Goal: Transaction & Acquisition: Purchase product/service

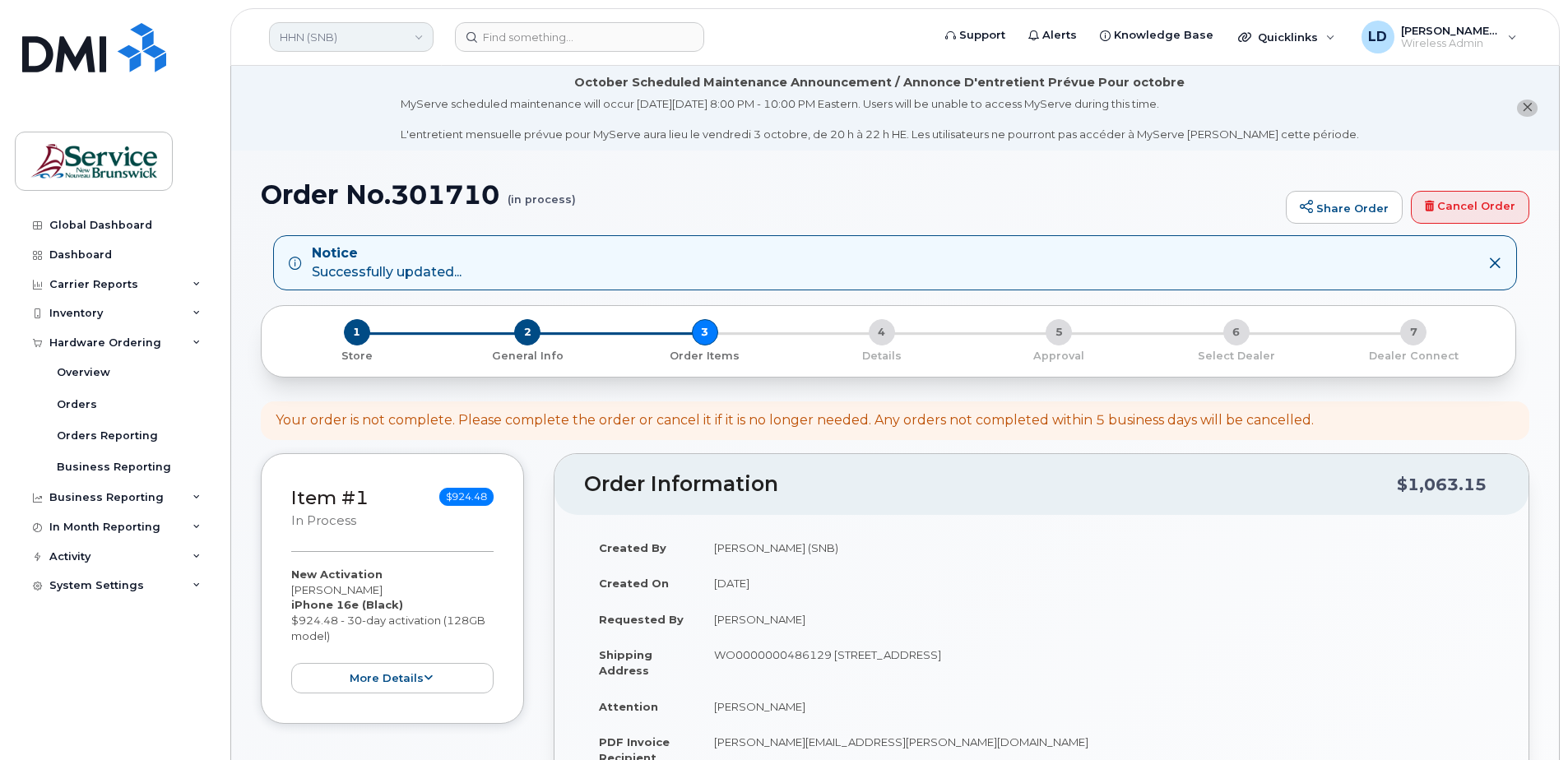
click at [333, 37] on link "HHN (SNB)" at bounding box center [351, 37] width 165 height 30
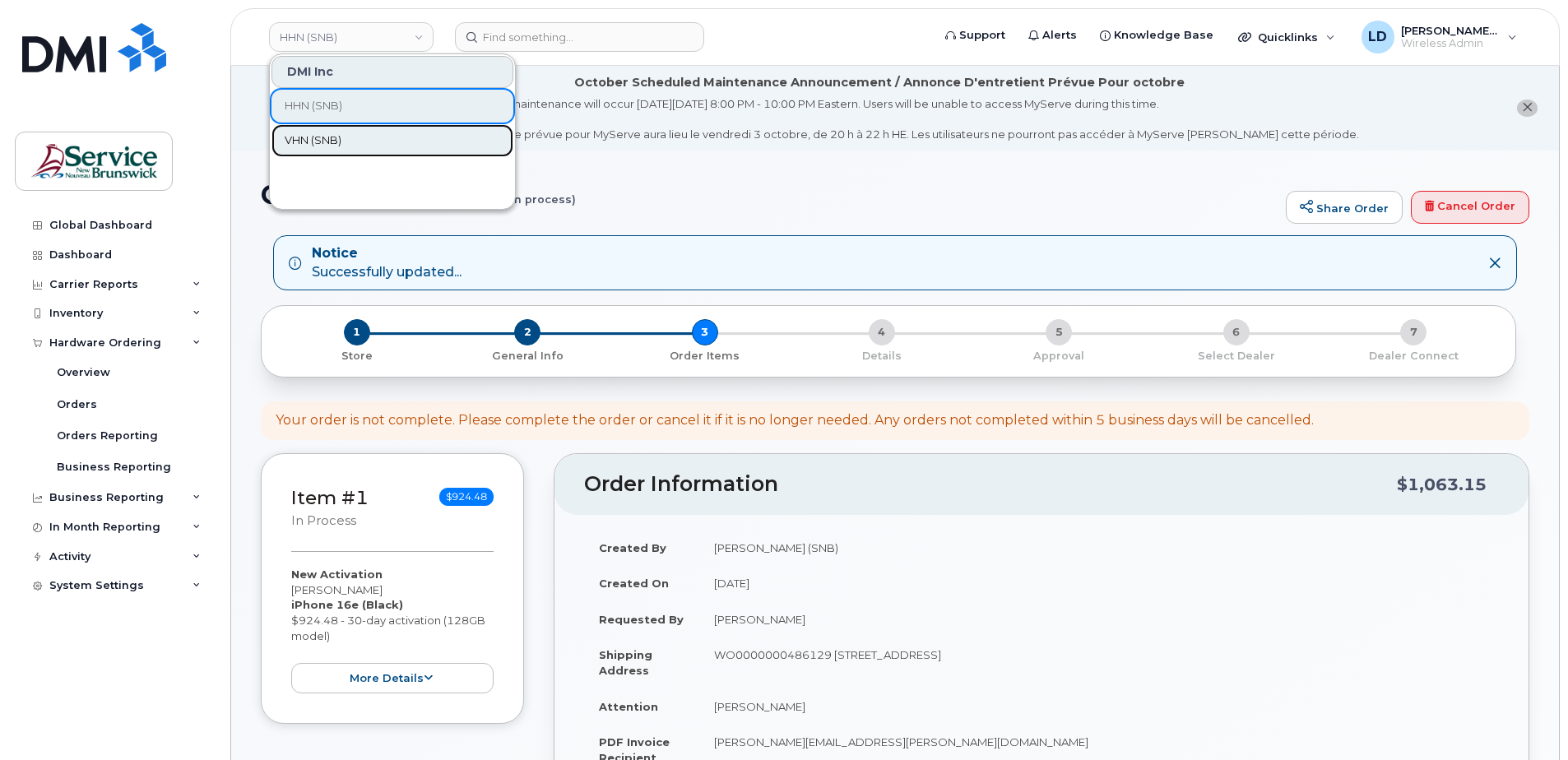
click at [316, 133] on span "VHN (SNB)" at bounding box center [312, 140] width 56 height 17
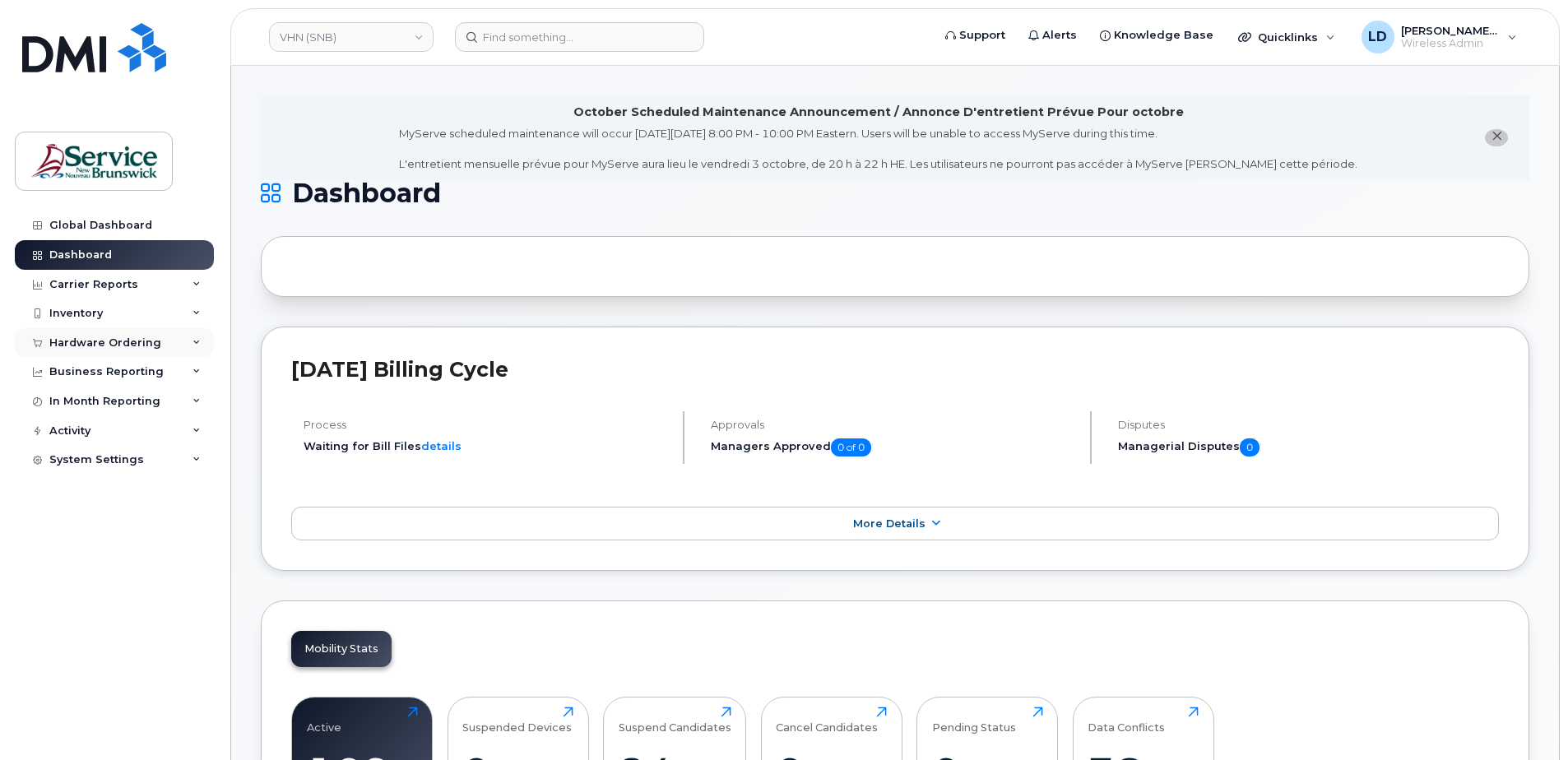
click at [72, 342] on div "Hardware Ordering" at bounding box center [105, 342] width 112 height 13
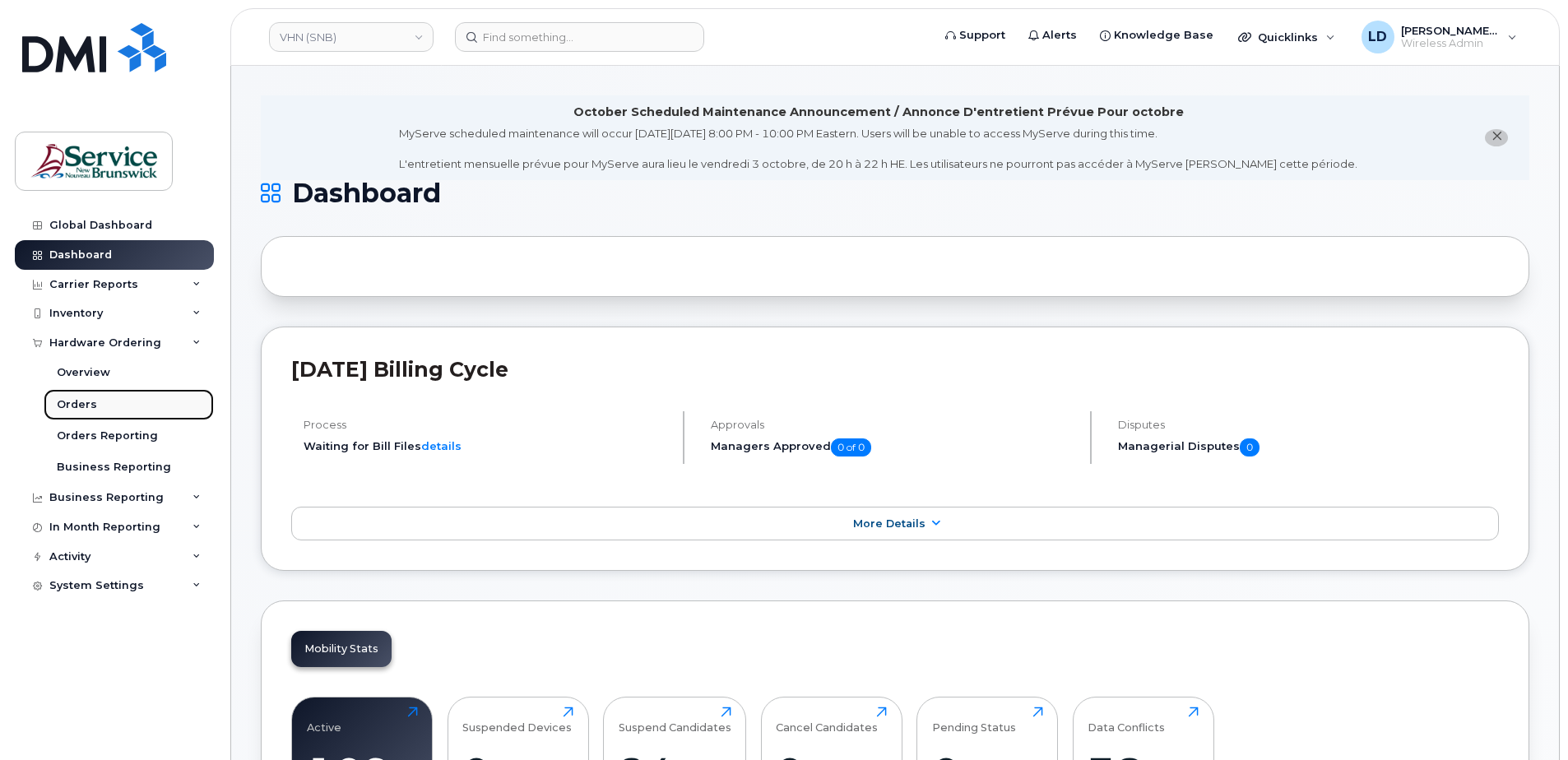
click at [73, 404] on div "Orders" at bounding box center [76, 404] width 40 height 15
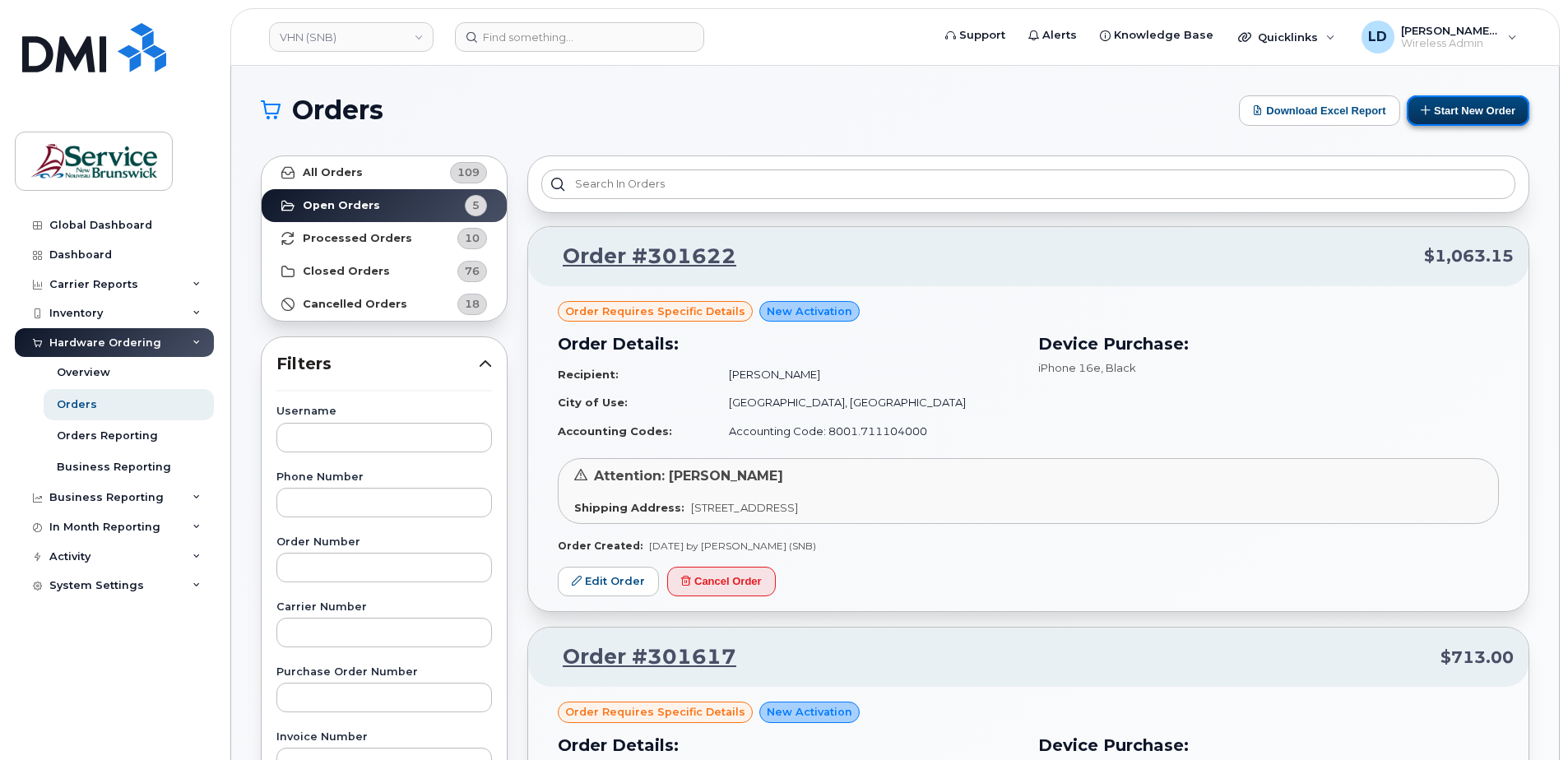
click at [1468, 109] on button "Start New Order" at bounding box center [1468, 111] width 122 height 31
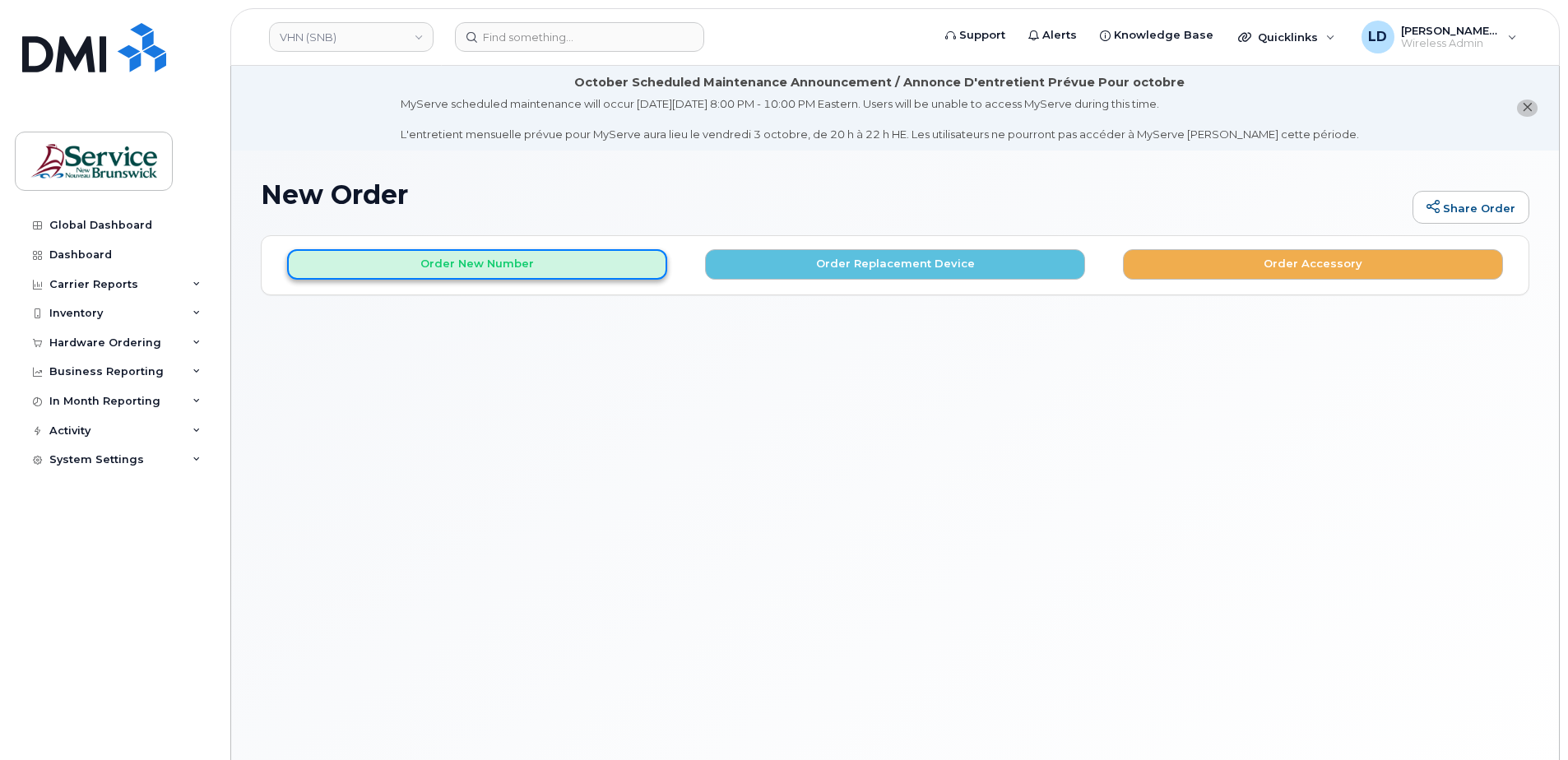
click at [378, 268] on button "Order New Number" at bounding box center [477, 264] width 380 height 31
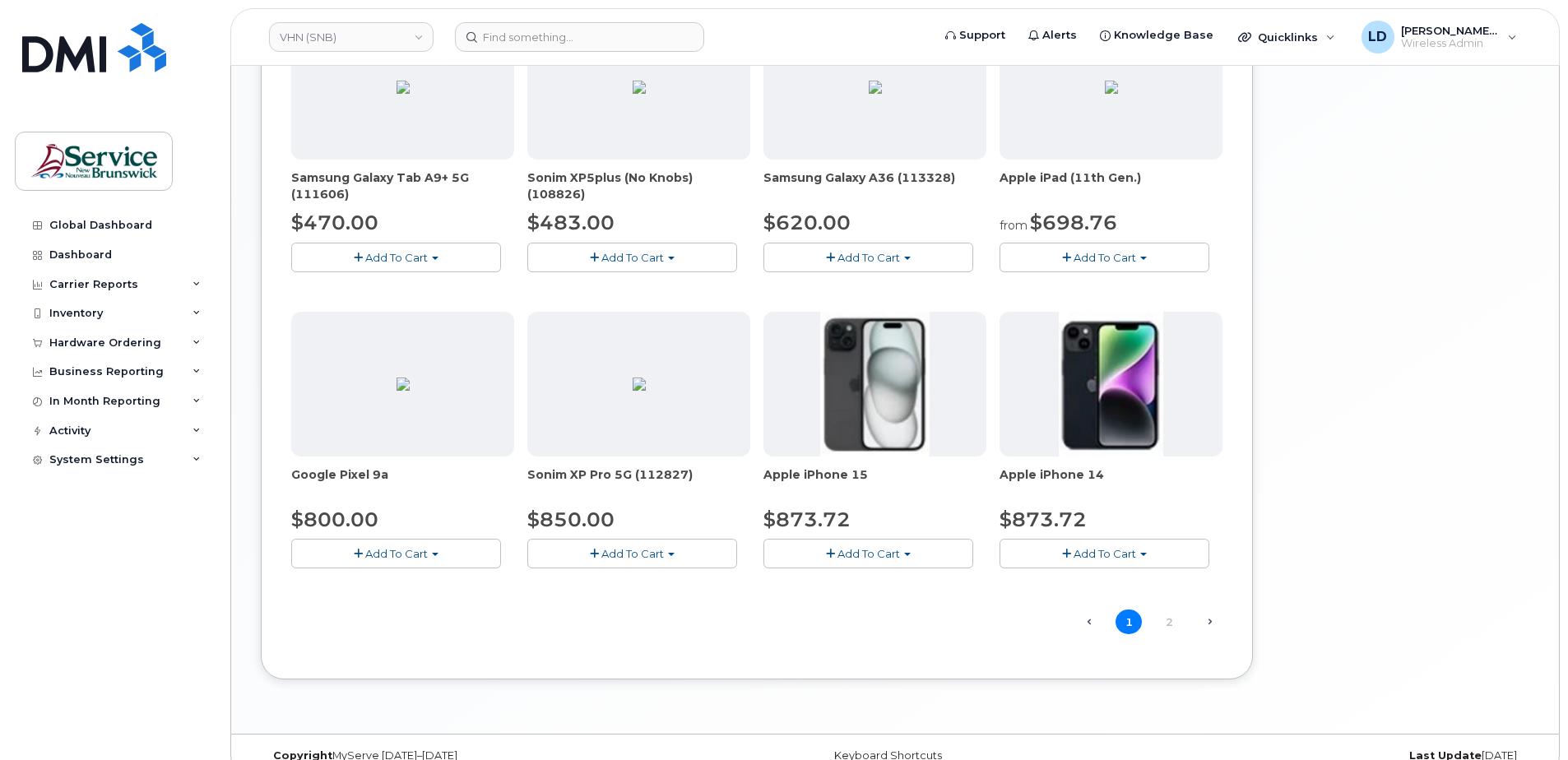
scroll to position [987, 0]
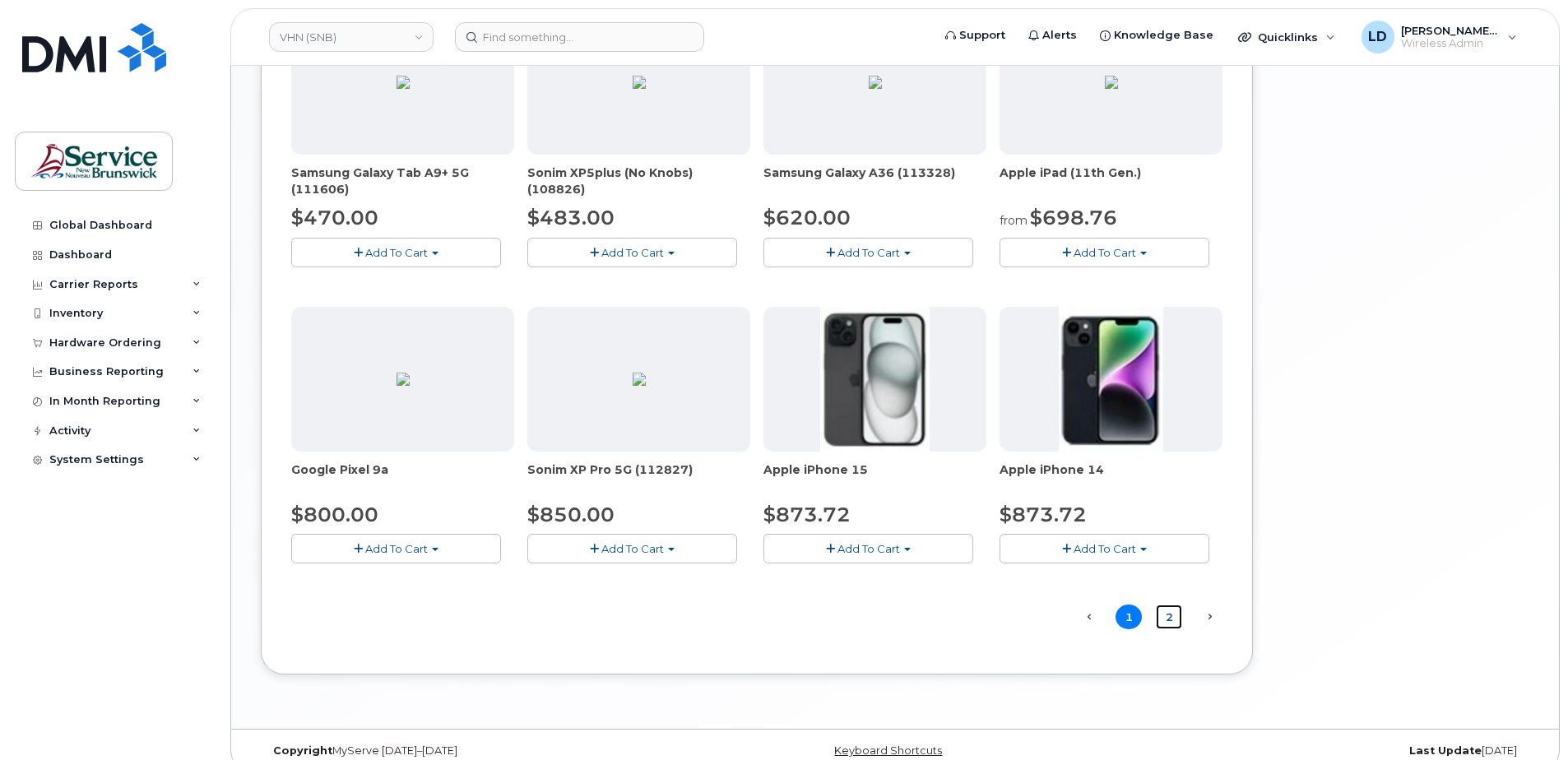
click at [1170, 616] on link "2" at bounding box center [1169, 617] width 27 height 26
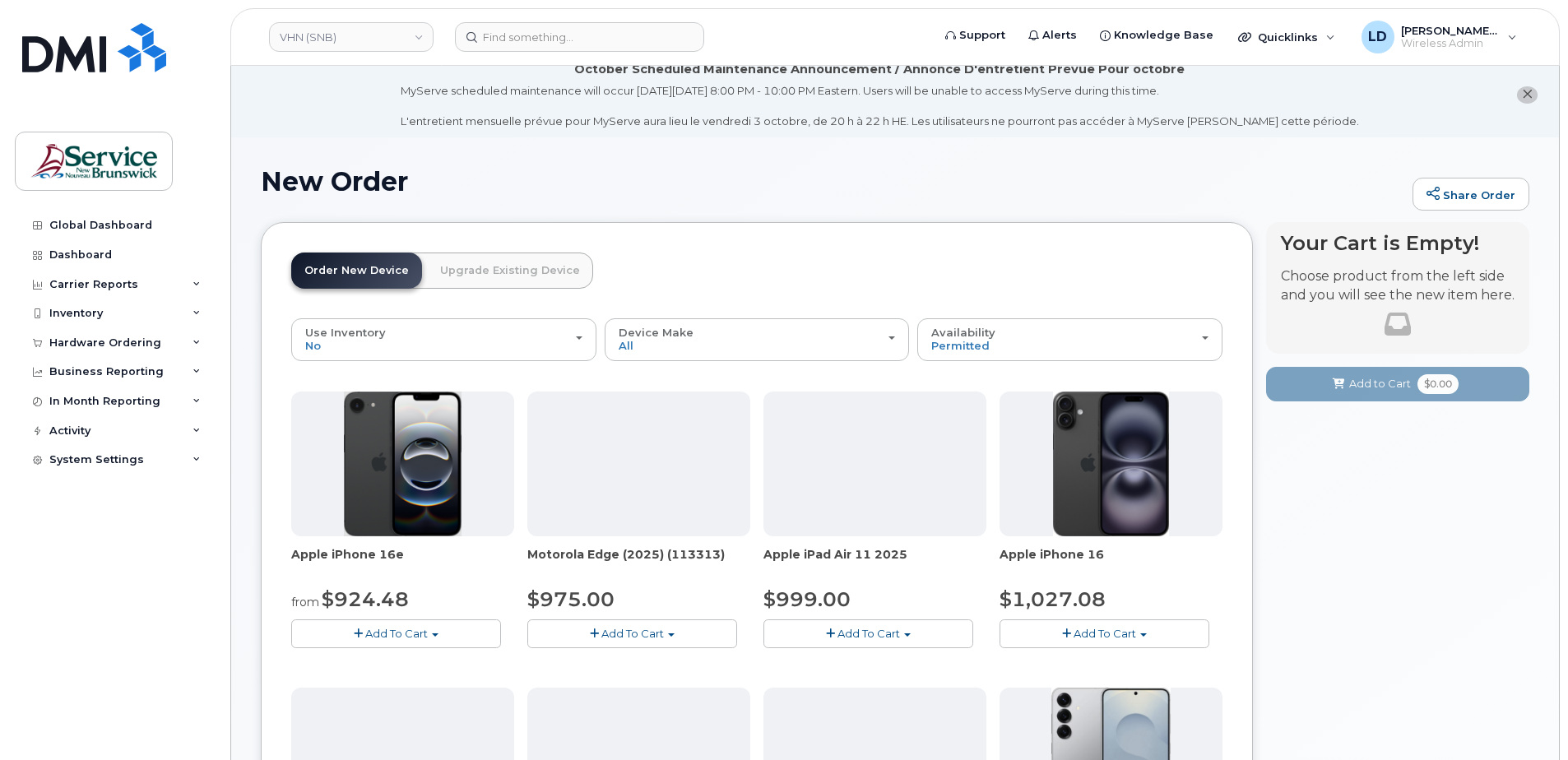
scroll to position [0, 0]
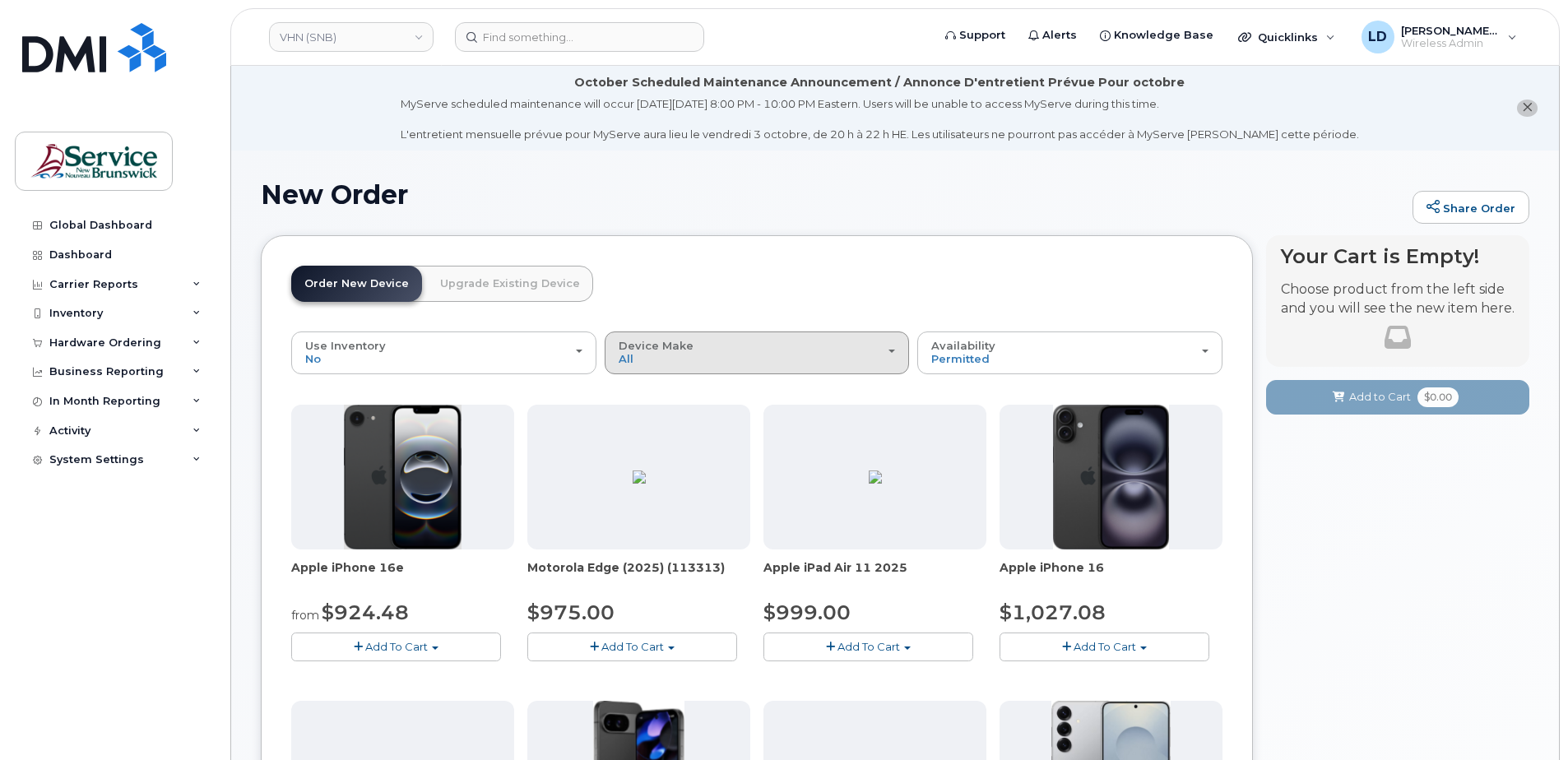
click at [686, 357] on div "Device Make All Aircard Android Cell Phone iPhone Tablet" at bounding box center [757, 352] width 277 height 26
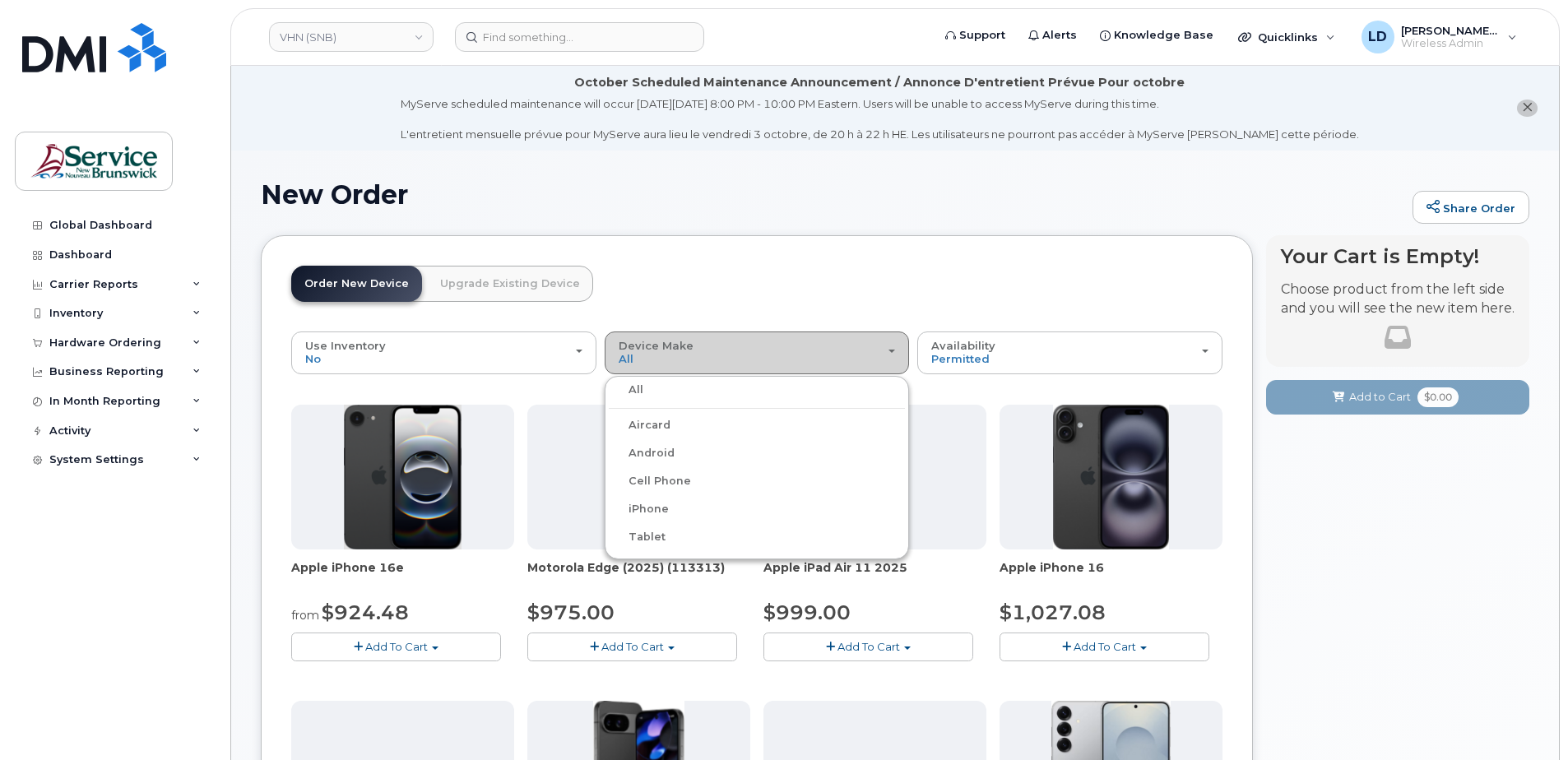
scroll to position [82, 0]
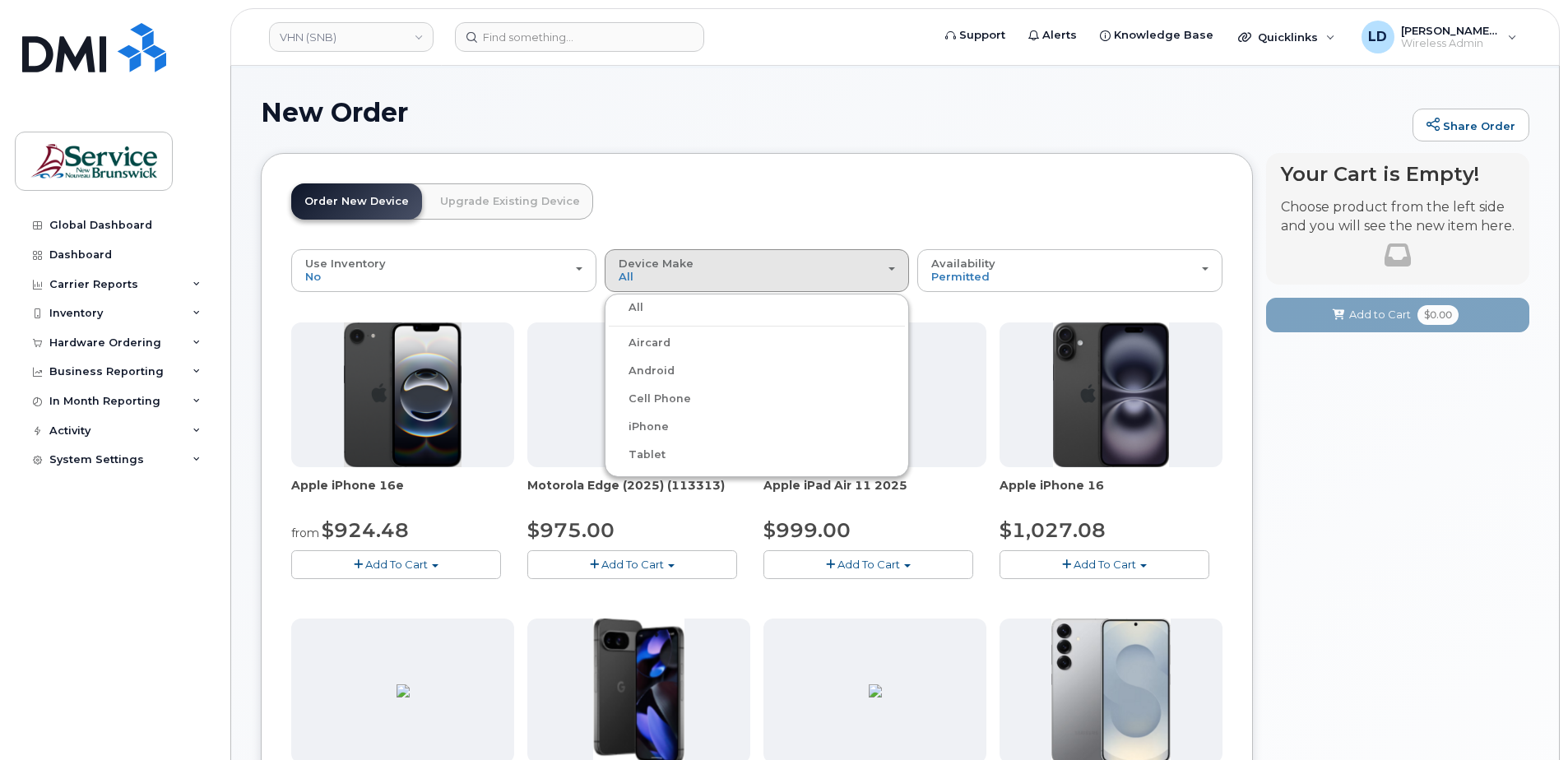
click at [649, 372] on label "Android" at bounding box center [642, 371] width 66 height 20
click at [0, 0] on input "Android" at bounding box center [0, 0] width 0 height 0
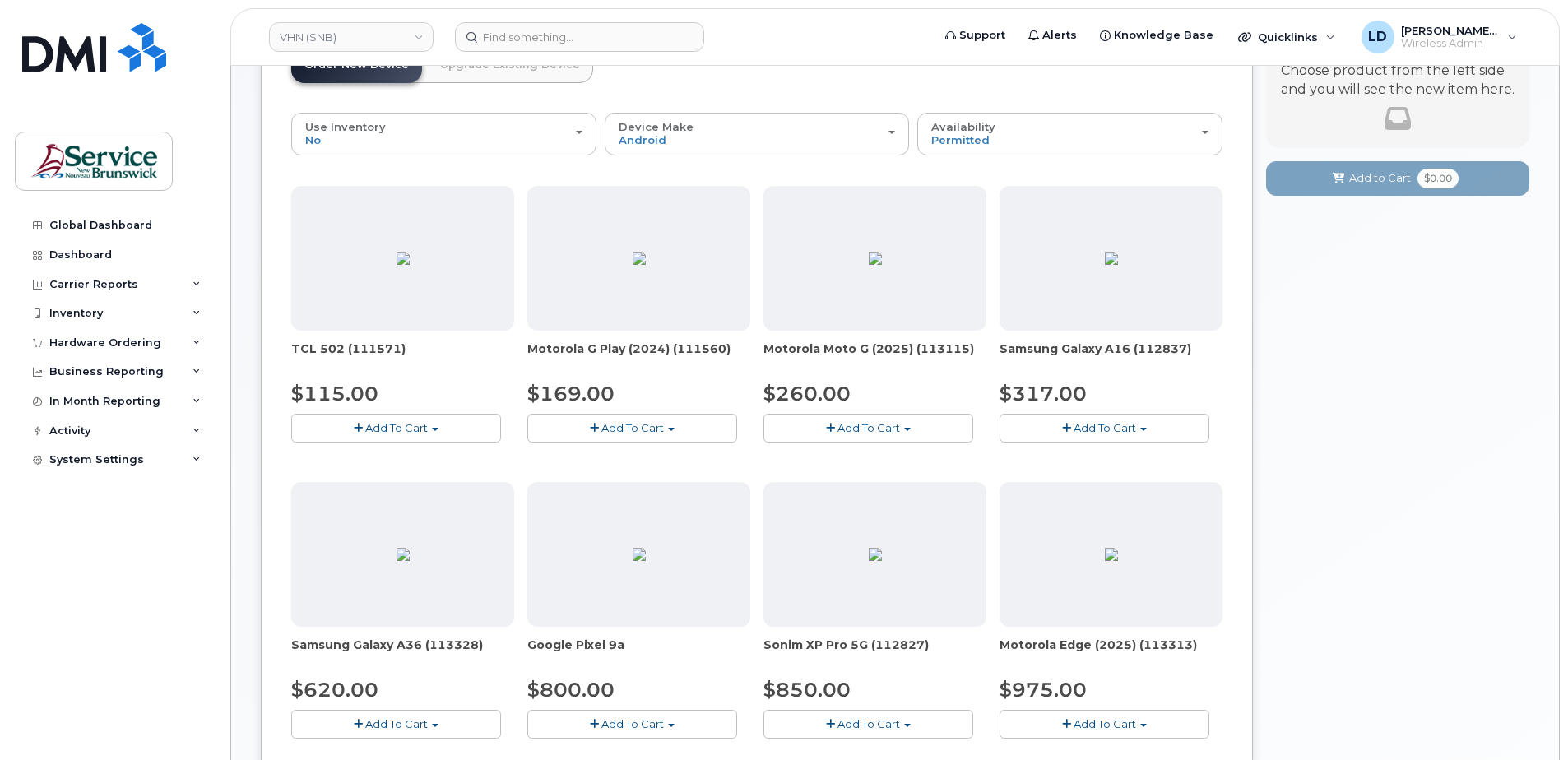
scroll to position [247, 0]
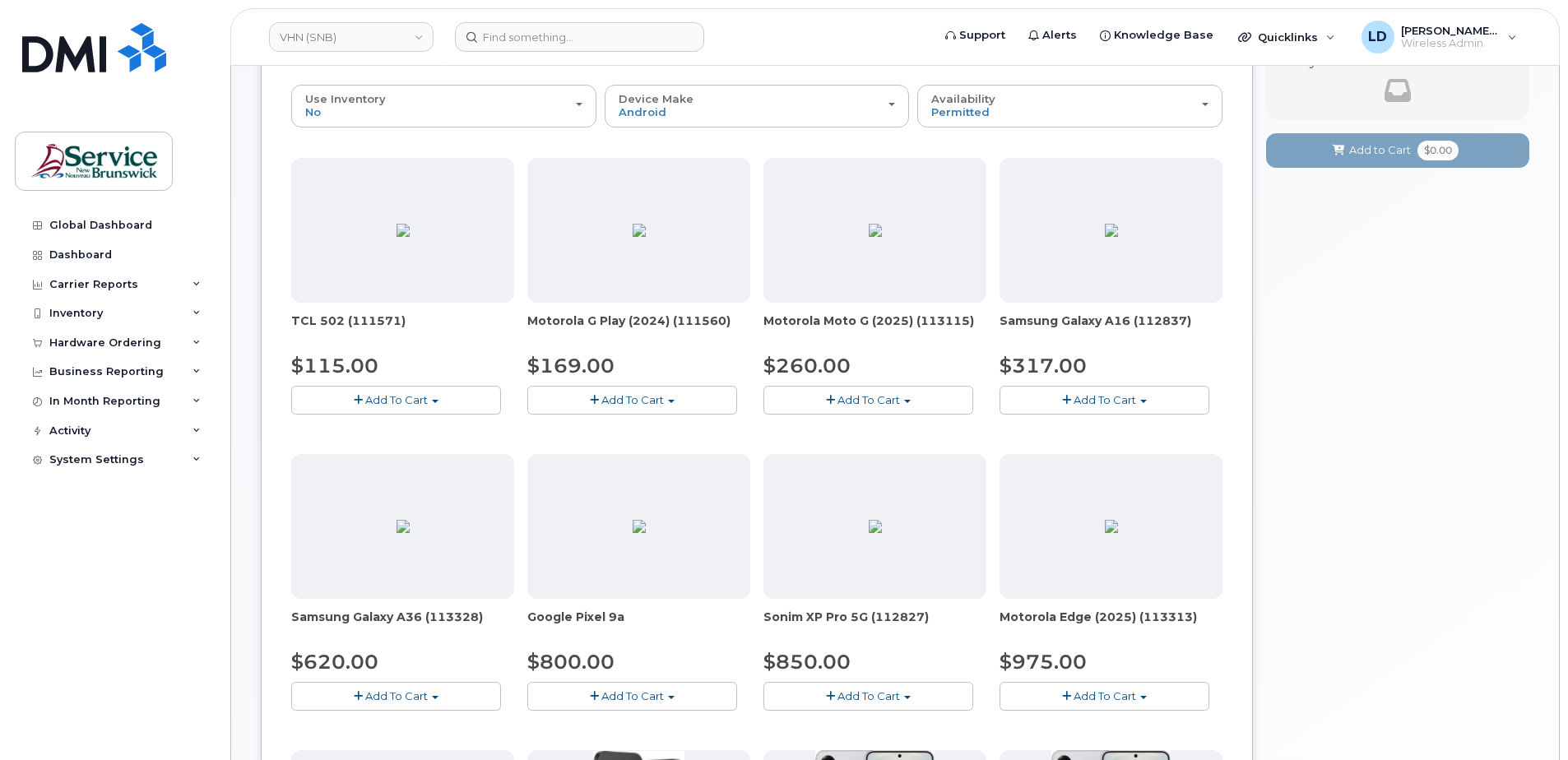
click at [392, 692] on span "Add To Cart" at bounding box center [396, 695] width 62 height 13
click at [394, 745] on link "$620.00 - 30-day activation (128GB model)" at bounding box center [430, 746] width 269 height 21
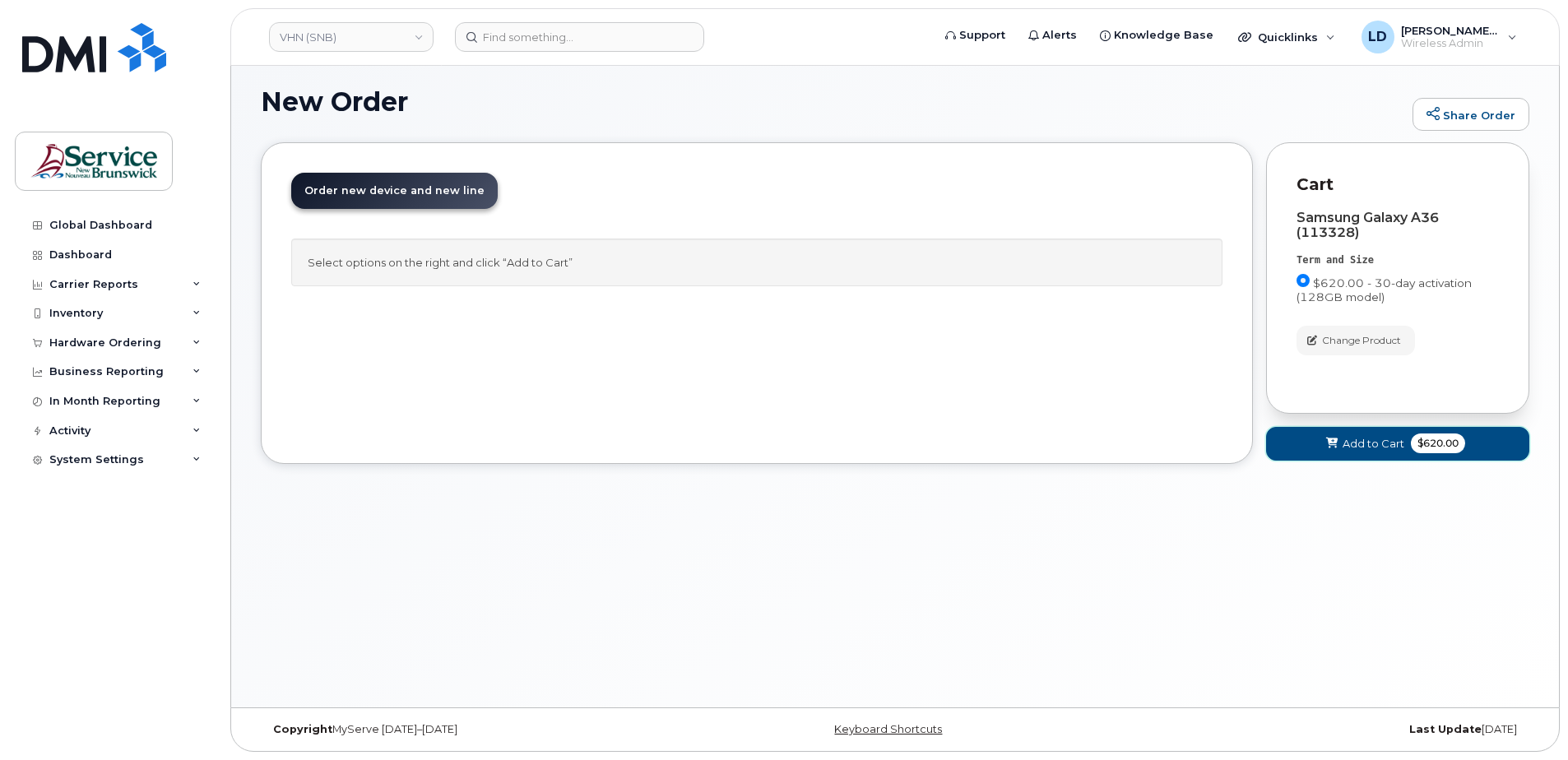
click at [1354, 444] on span "Add to Cart" at bounding box center [1373, 444] width 61 height 16
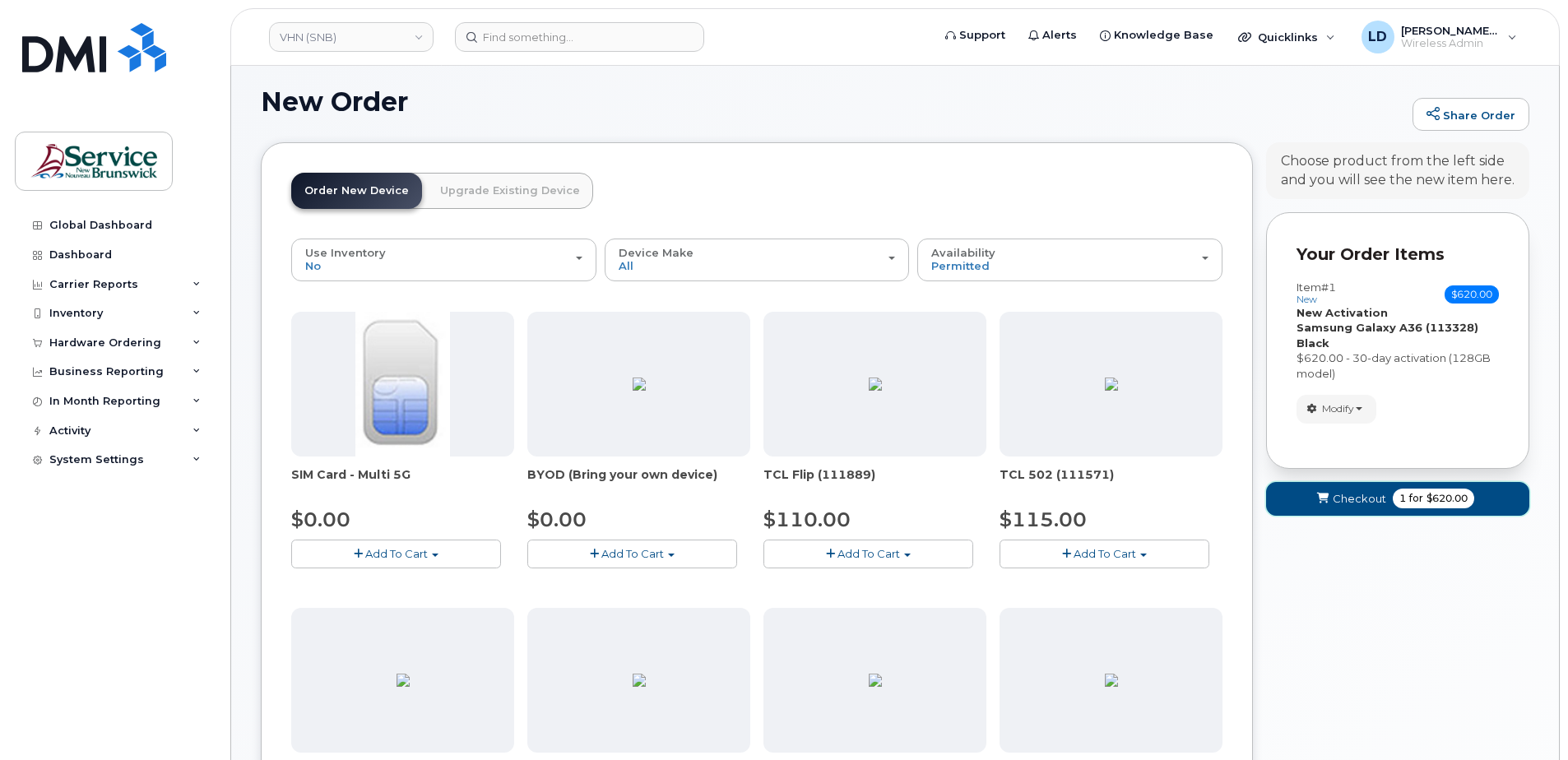
click at [1346, 495] on span "Checkout" at bounding box center [1360, 498] width 53 height 16
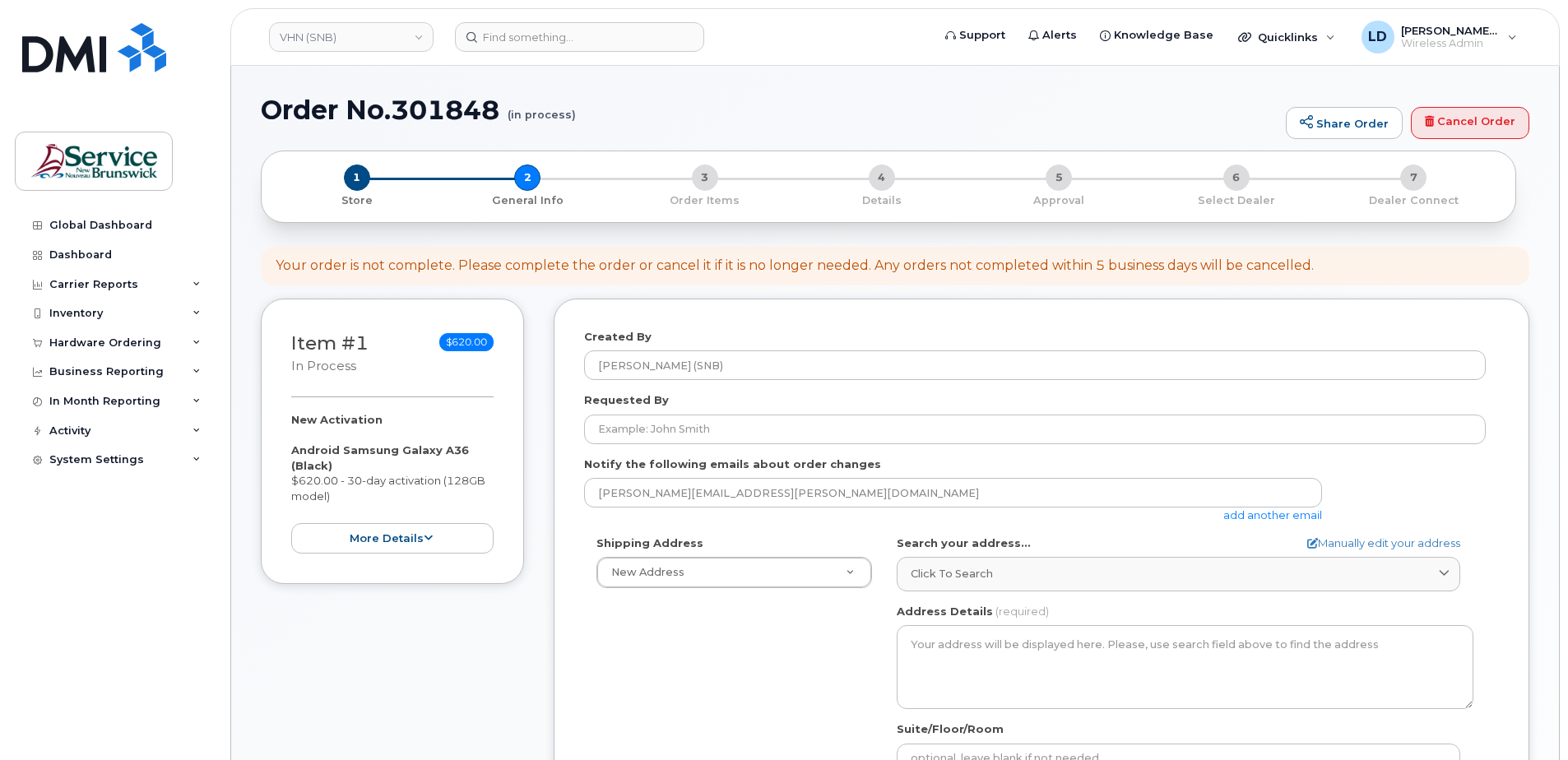
select select
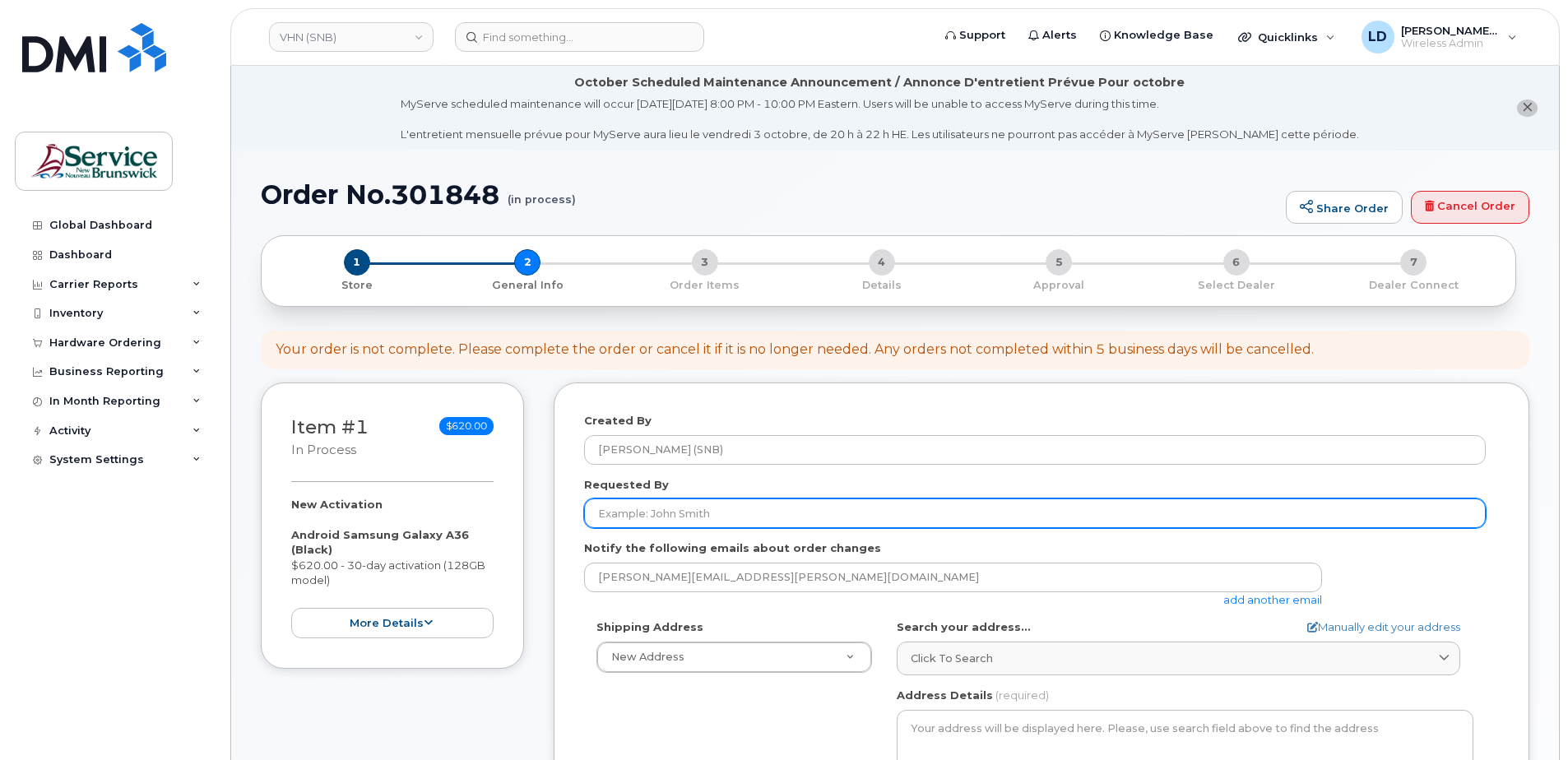
drag, startPoint x: 756, startPoint y: 513, endPoint x: 771, endPoint y: 508, distance: 15.8
click at [756, 513] on input "Requested By" at bounding box center [1035, 513] width 902 height 30
click at [628, 515] on input "Requested By" at bounding box center [1035, 513] width 902 height 30
paste input "Suzanne Caron"
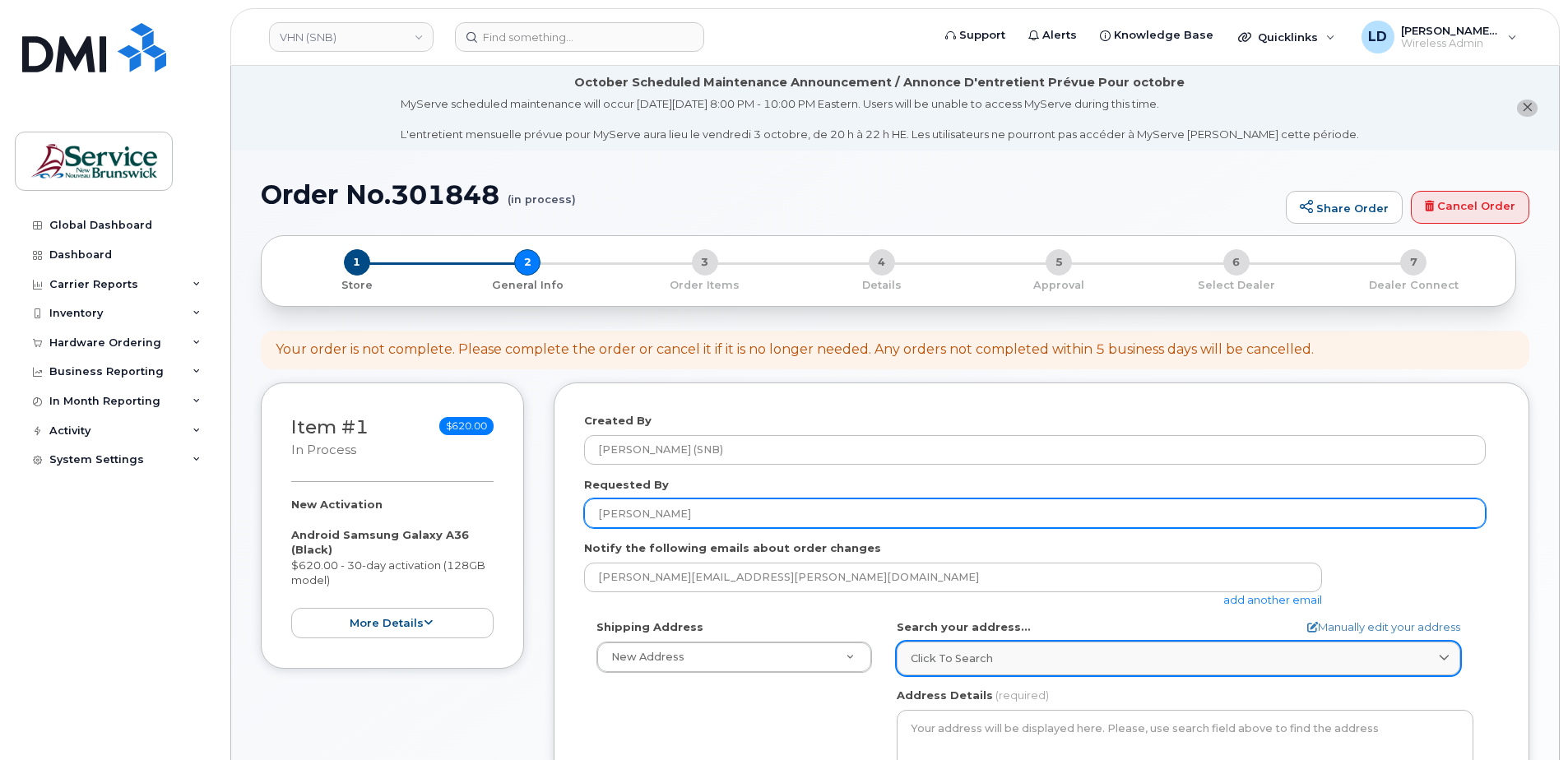
type input "[PERSON_NAME]"
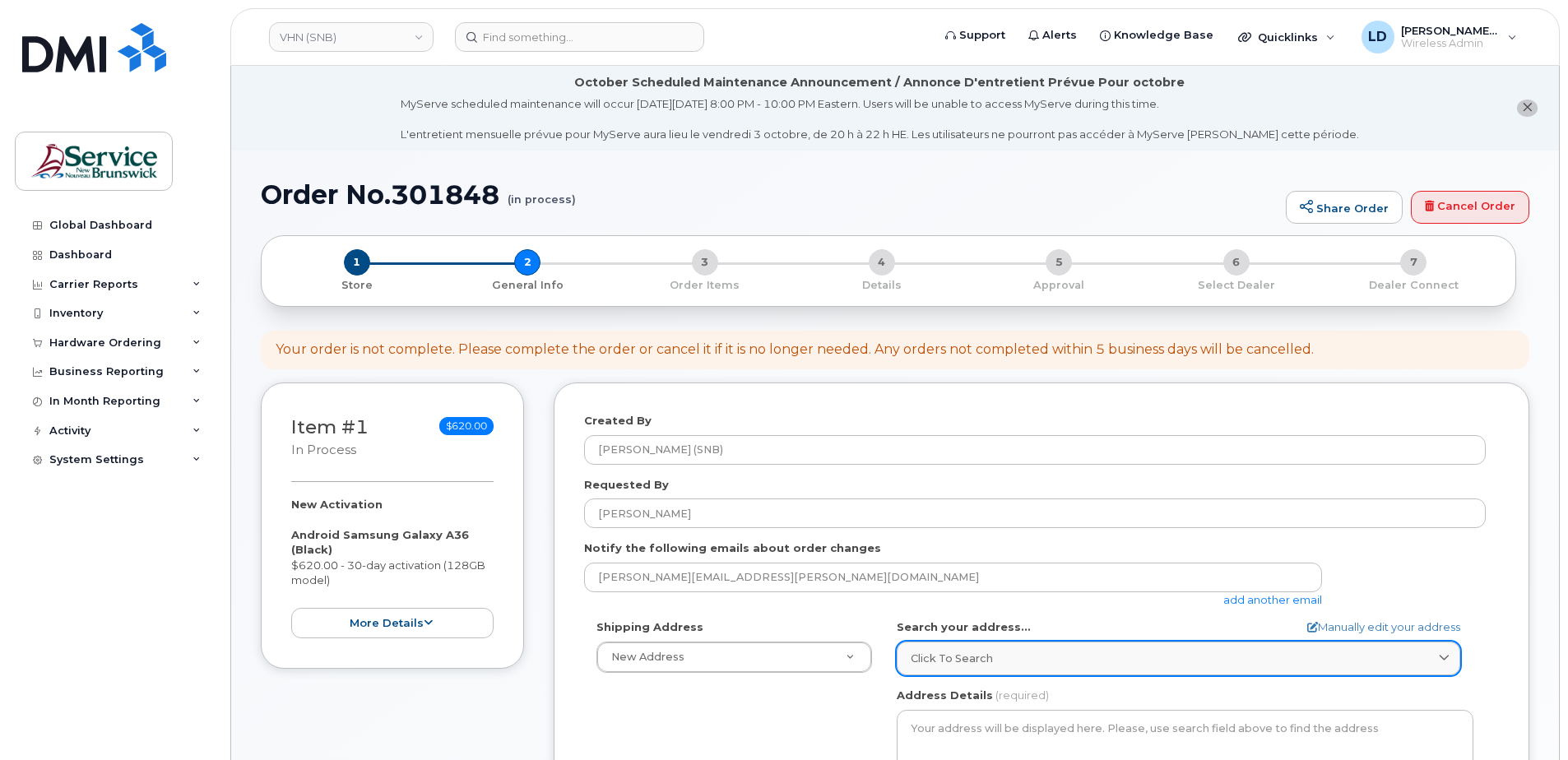
click at [929, 656] on span "Click to search" at bounding box center [951, 658] width 82 height 16
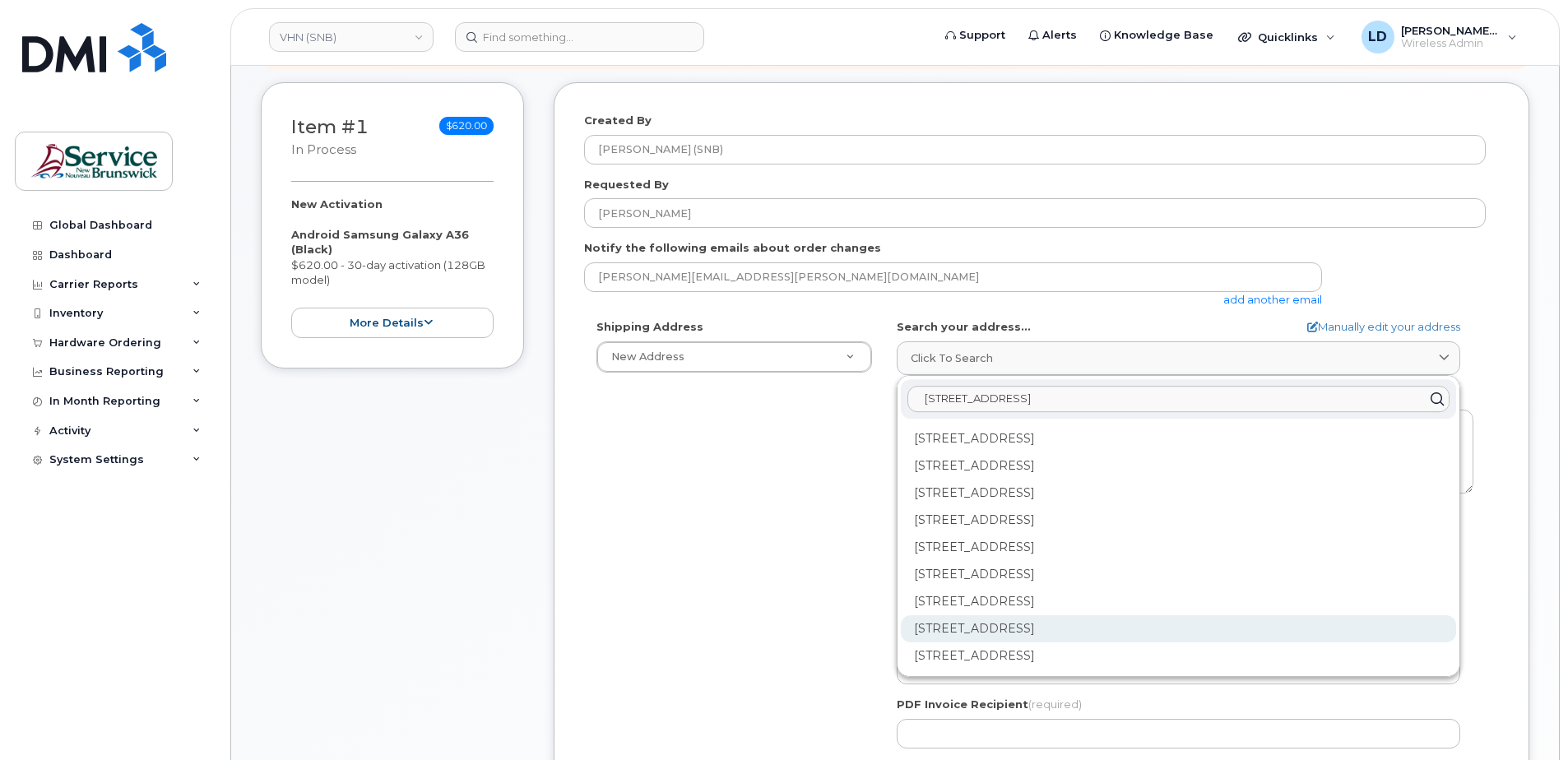
scroll to position [329, 0]
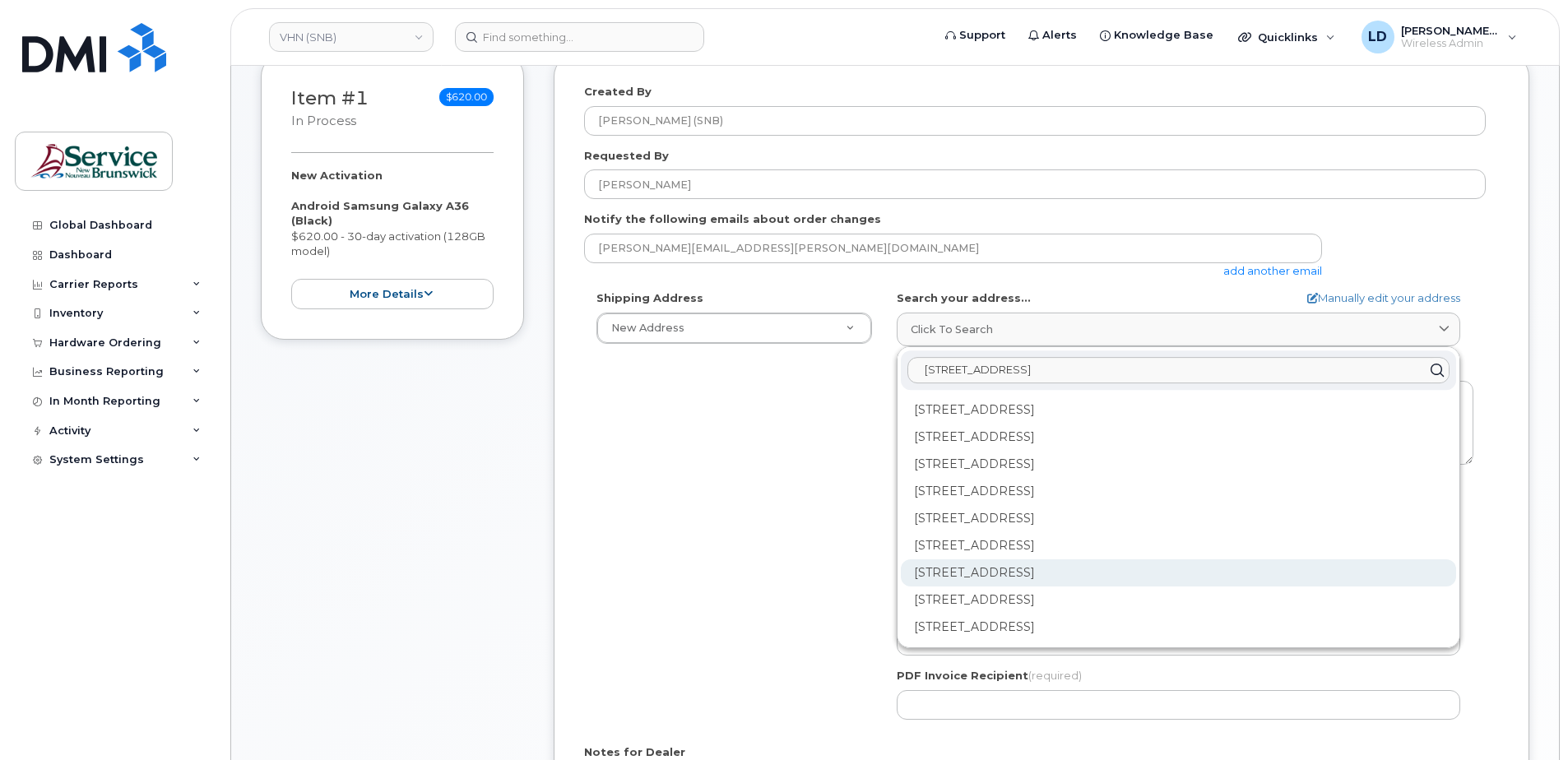
type input "15 rue de l'eglise edmundston"
click at [938, 569] on div "202-15 Rue De l'Église Edmundston NB E3V 1J3" at bounding box center [1178, 572] width 555 height 27
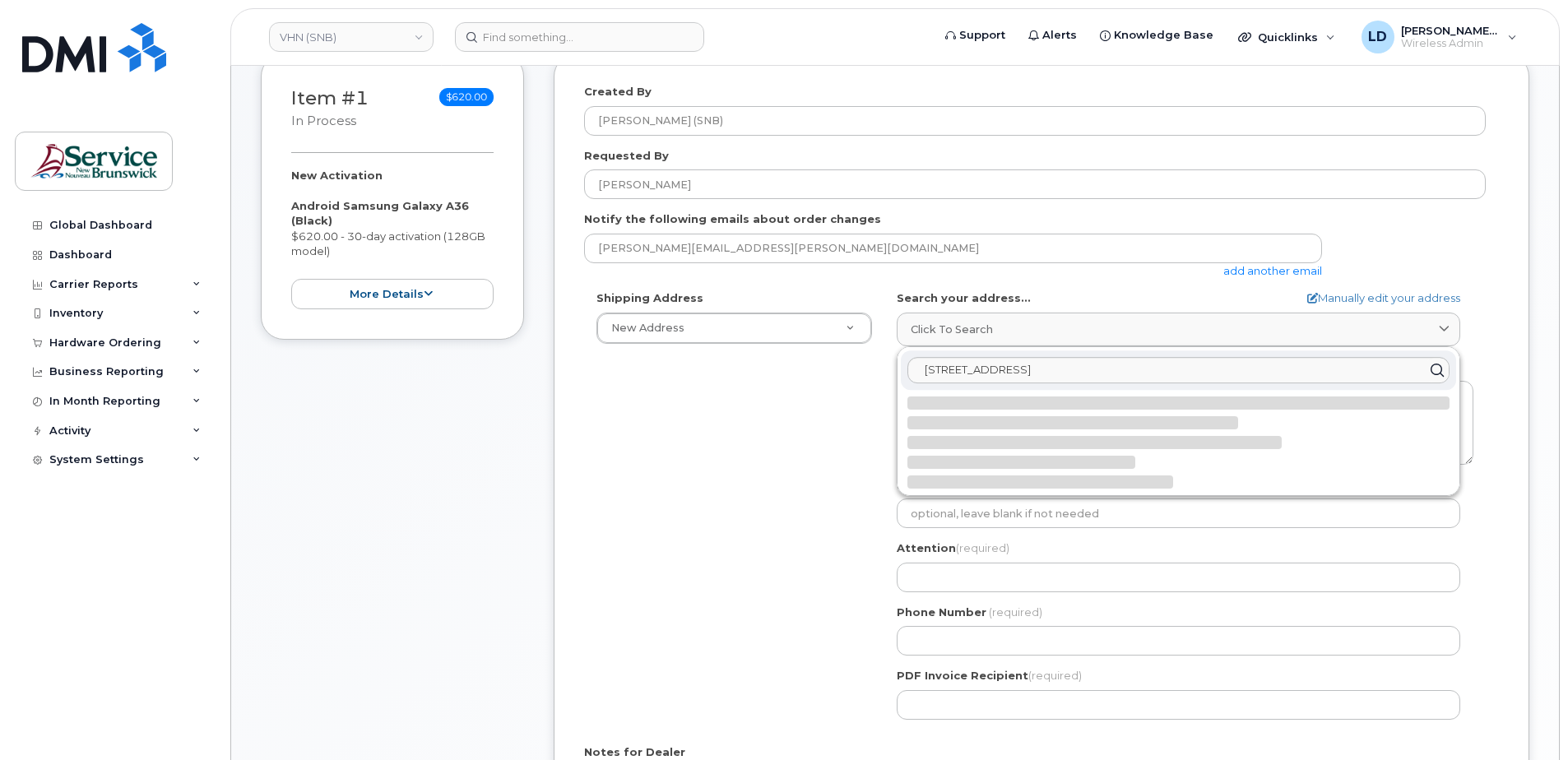
select select
type textarea "202-15 Rue De l'Église EDMUNDSTON NB E3V 1J3 CANADA"
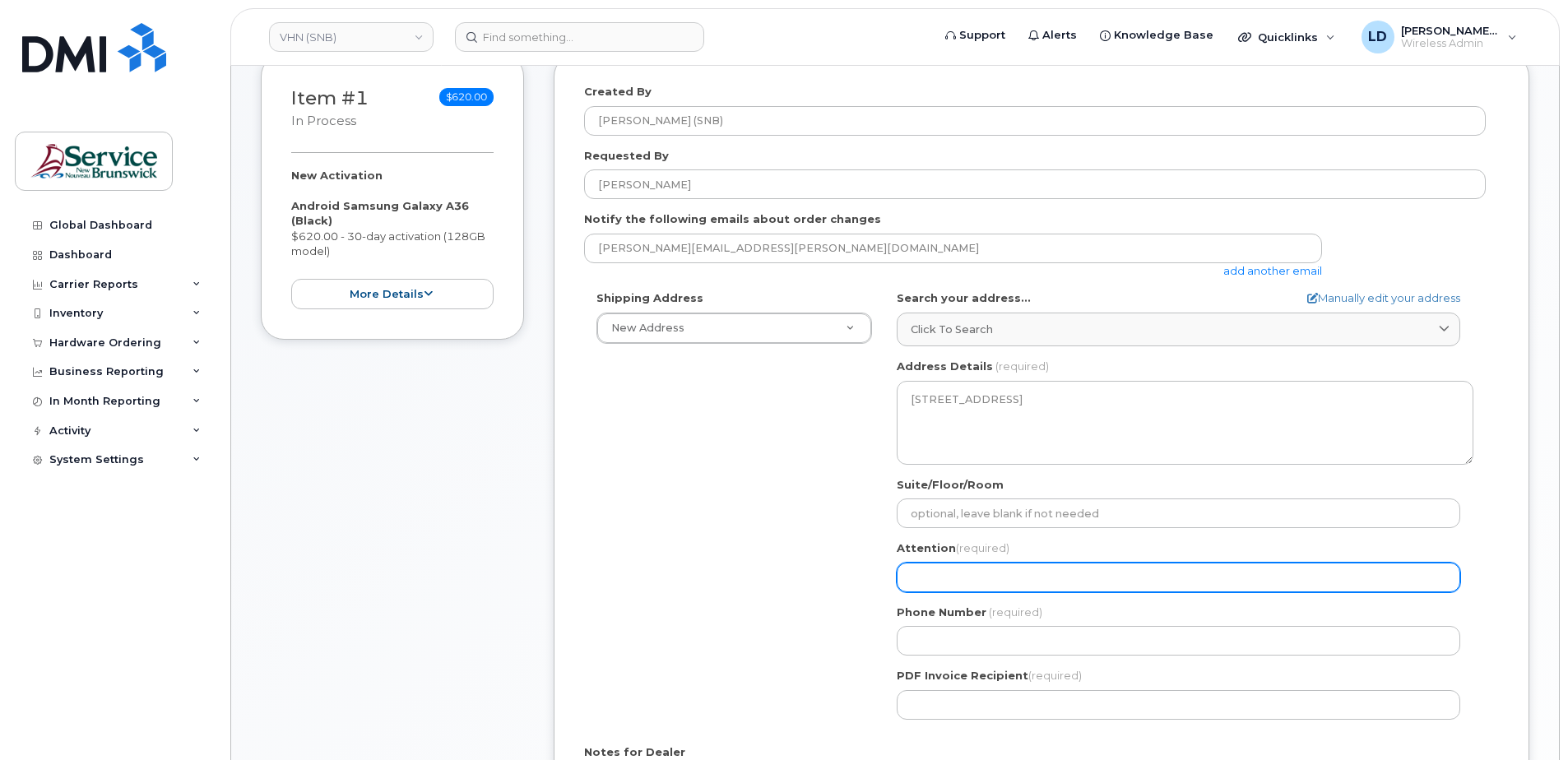
click at [946, 573] on input "Attention (required)" at bounding box center [1178, 577] width 564 height 30
paste input "WO0000000492506"
select select
type input "WO0000000492506"
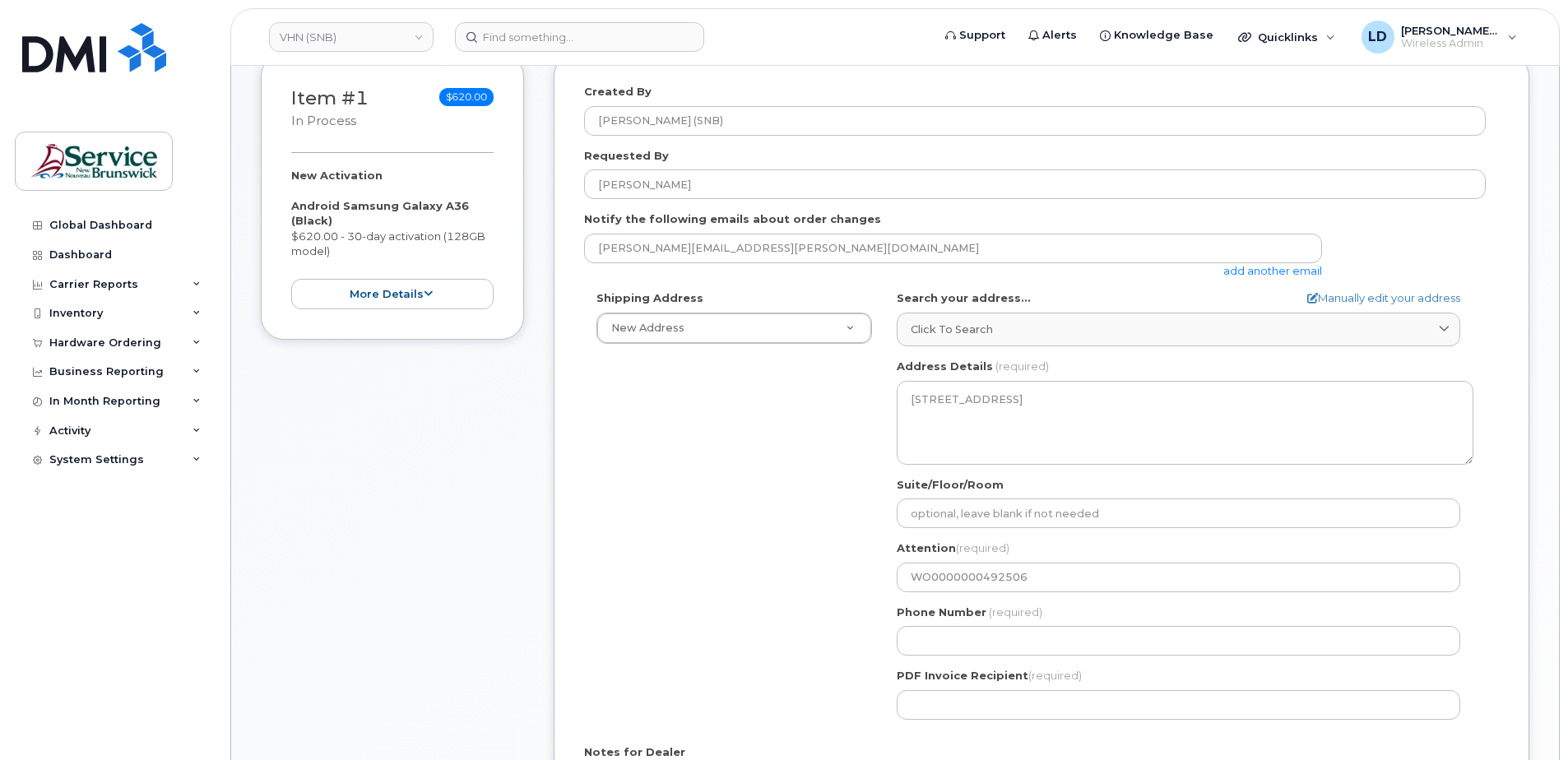
click at [814, 530] on div "Shipping Address New Address New Address 202-15 Rue De l'Église ASD-E Main Offi…" at bounding box center [1035, 510] width 902 height 441
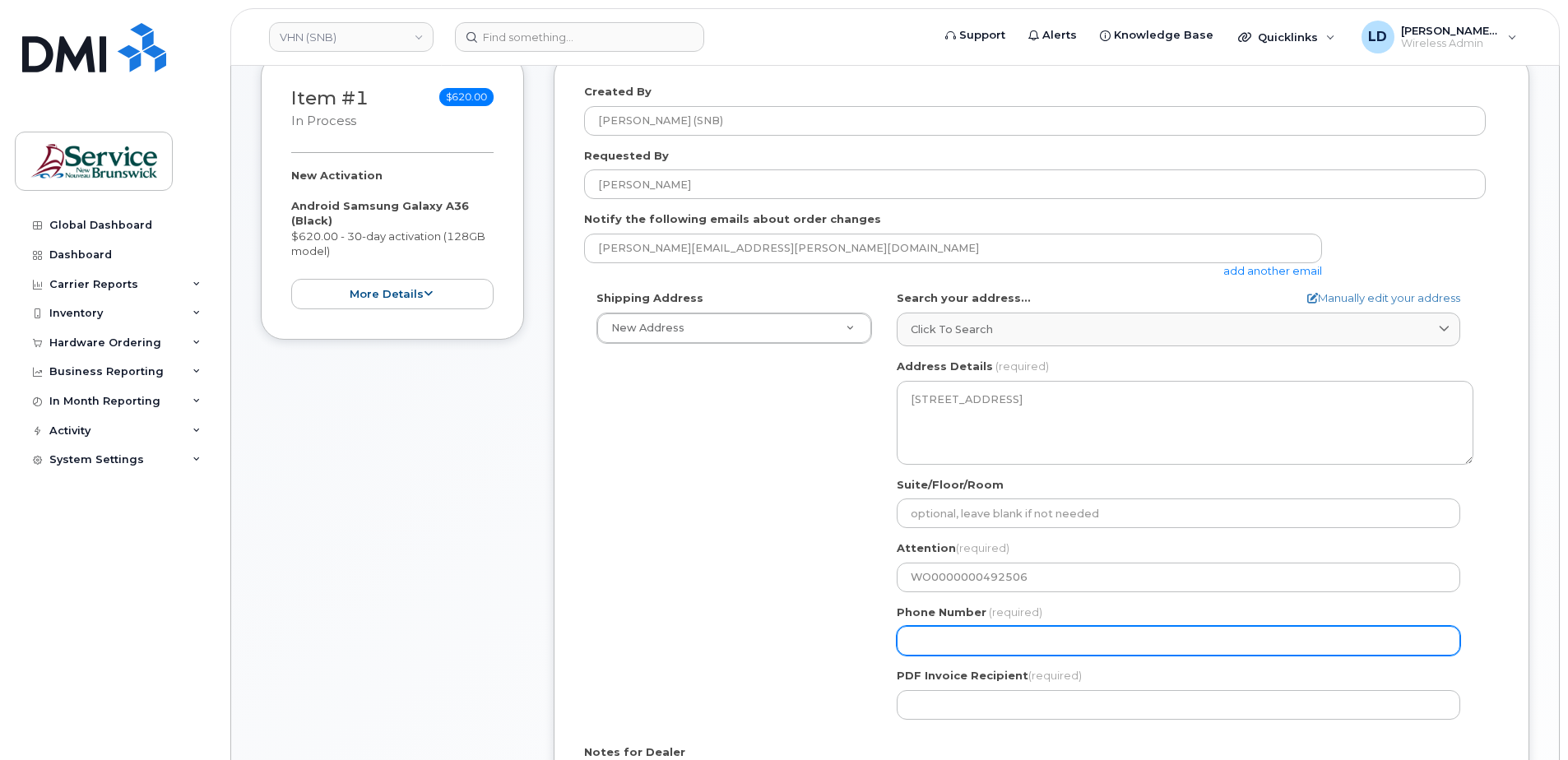
click at [949, 647] on input "Phone Number" at bounding box center [1178, 641] width 564 height 30
type input "5068383572"
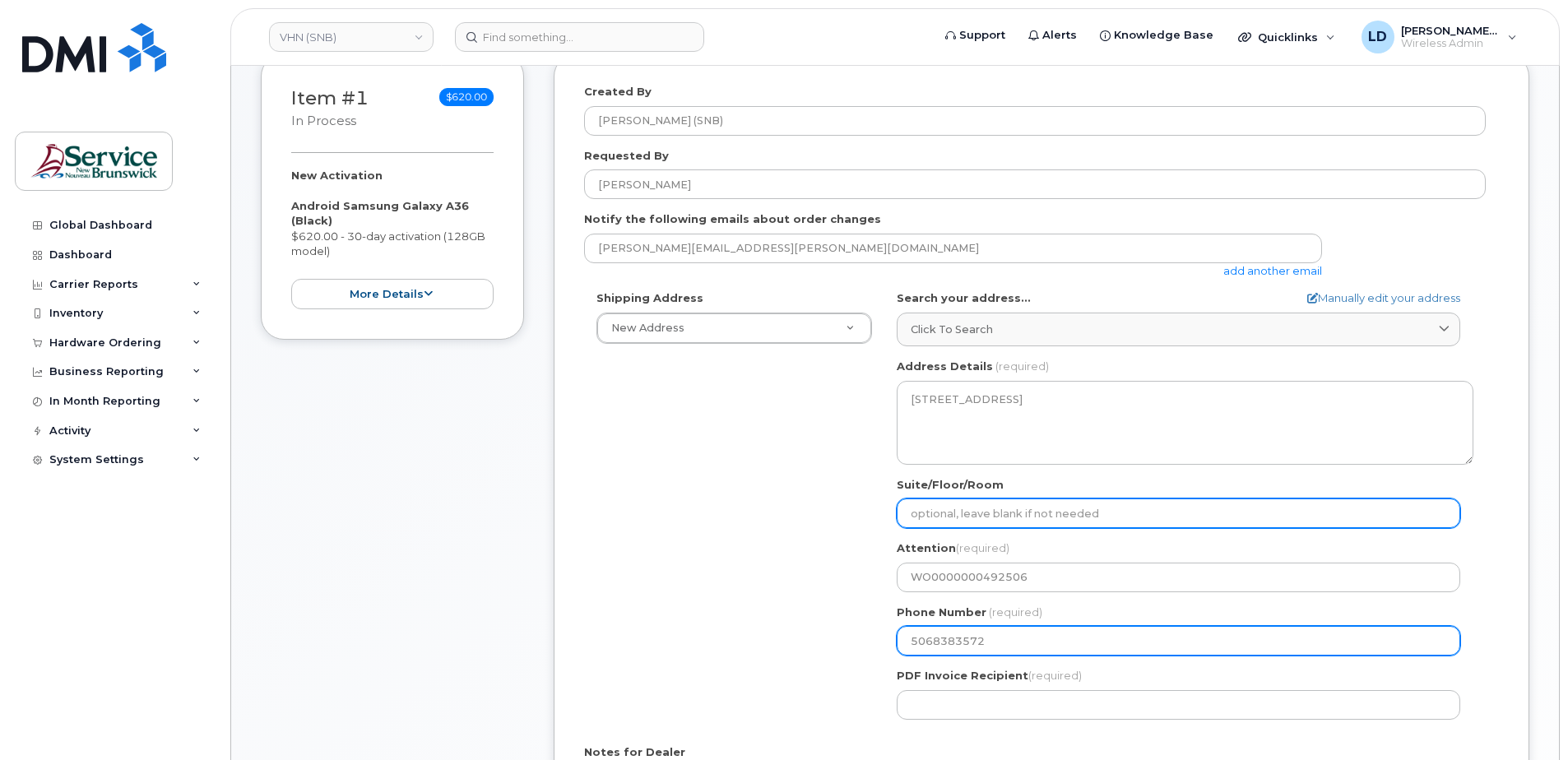
type input "WO0000000486129"
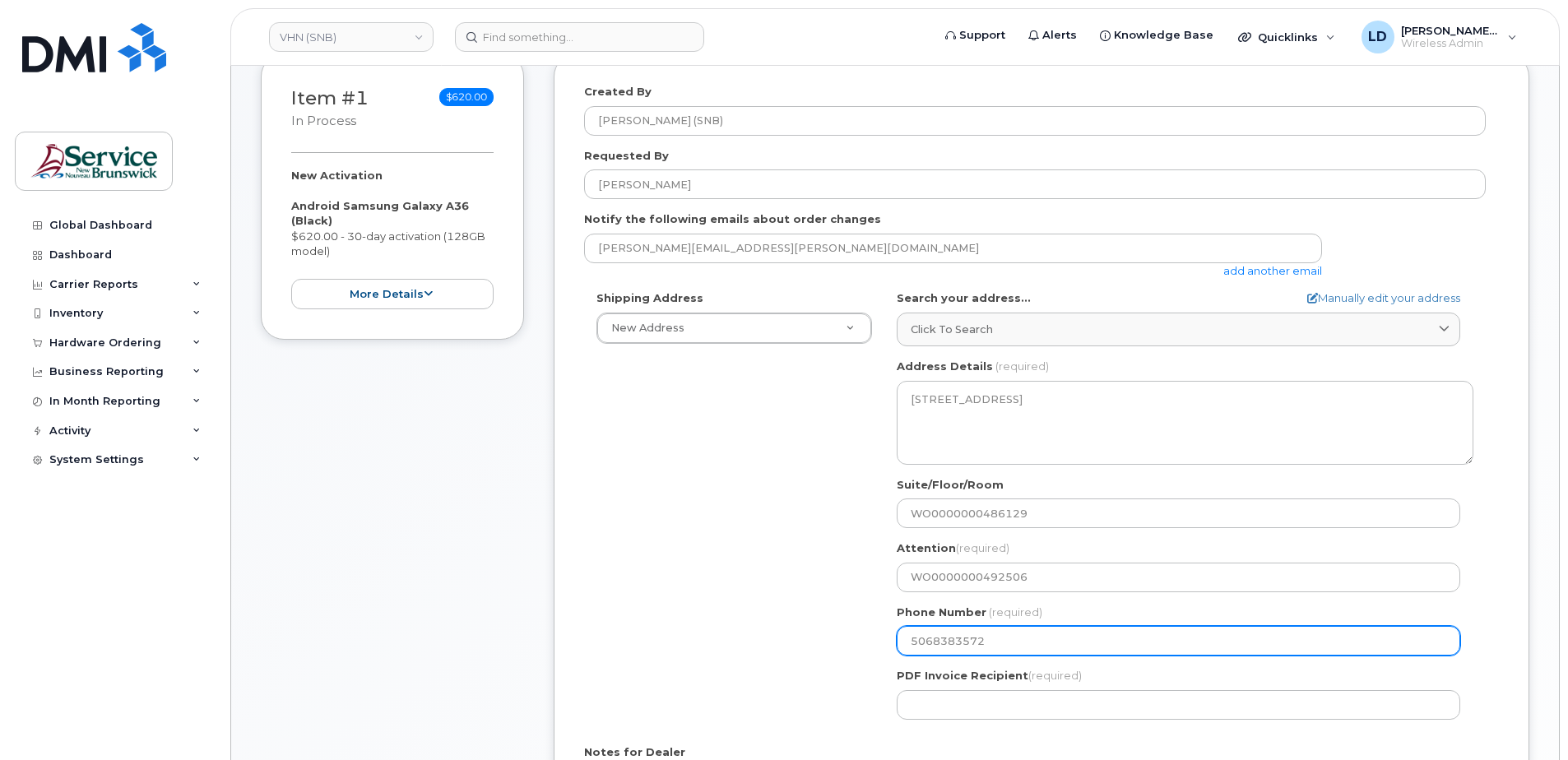
type input "[PERSON_NAME][EMAIL_ADDRESS][PERSON_NAME][DOMAIN_NAME]"
select select
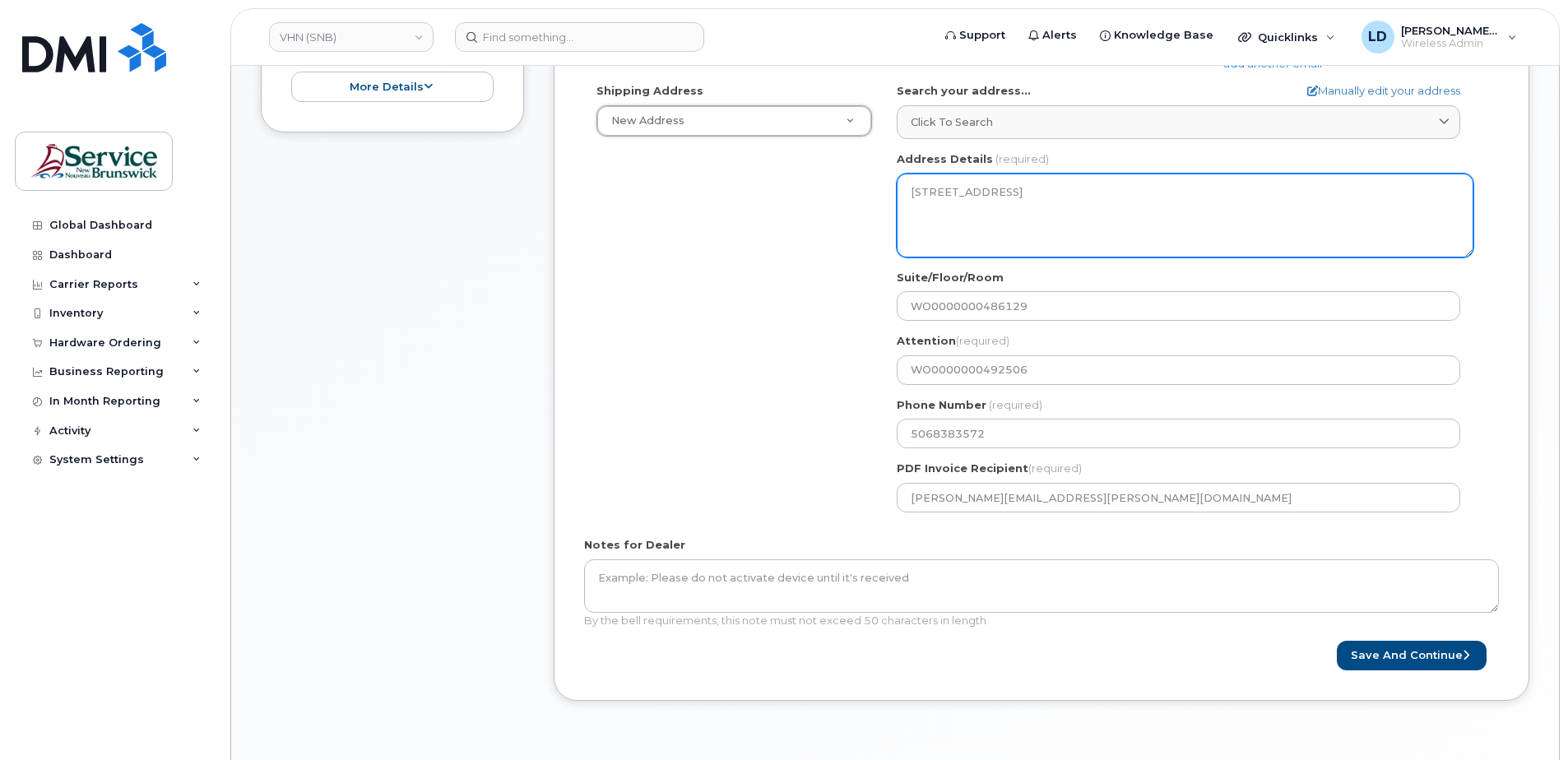
scroll to position [591, 0]
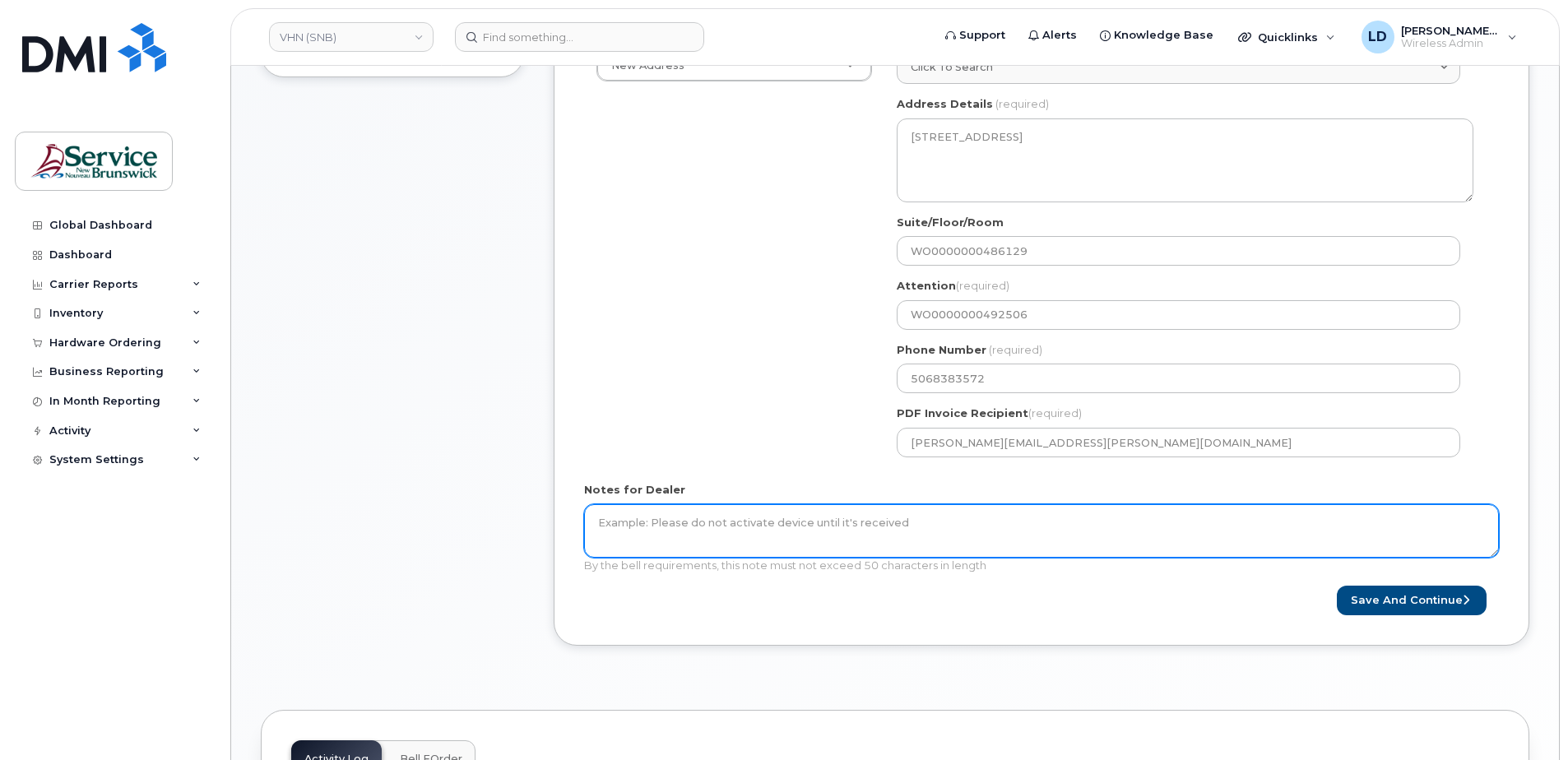
click at [633, 512] on textarea "Notes for Dealer" at bounding box center [1042, 531] width 914 height 54
paste textarea "WO0000000492506"
type textarea "WO0000000492506"
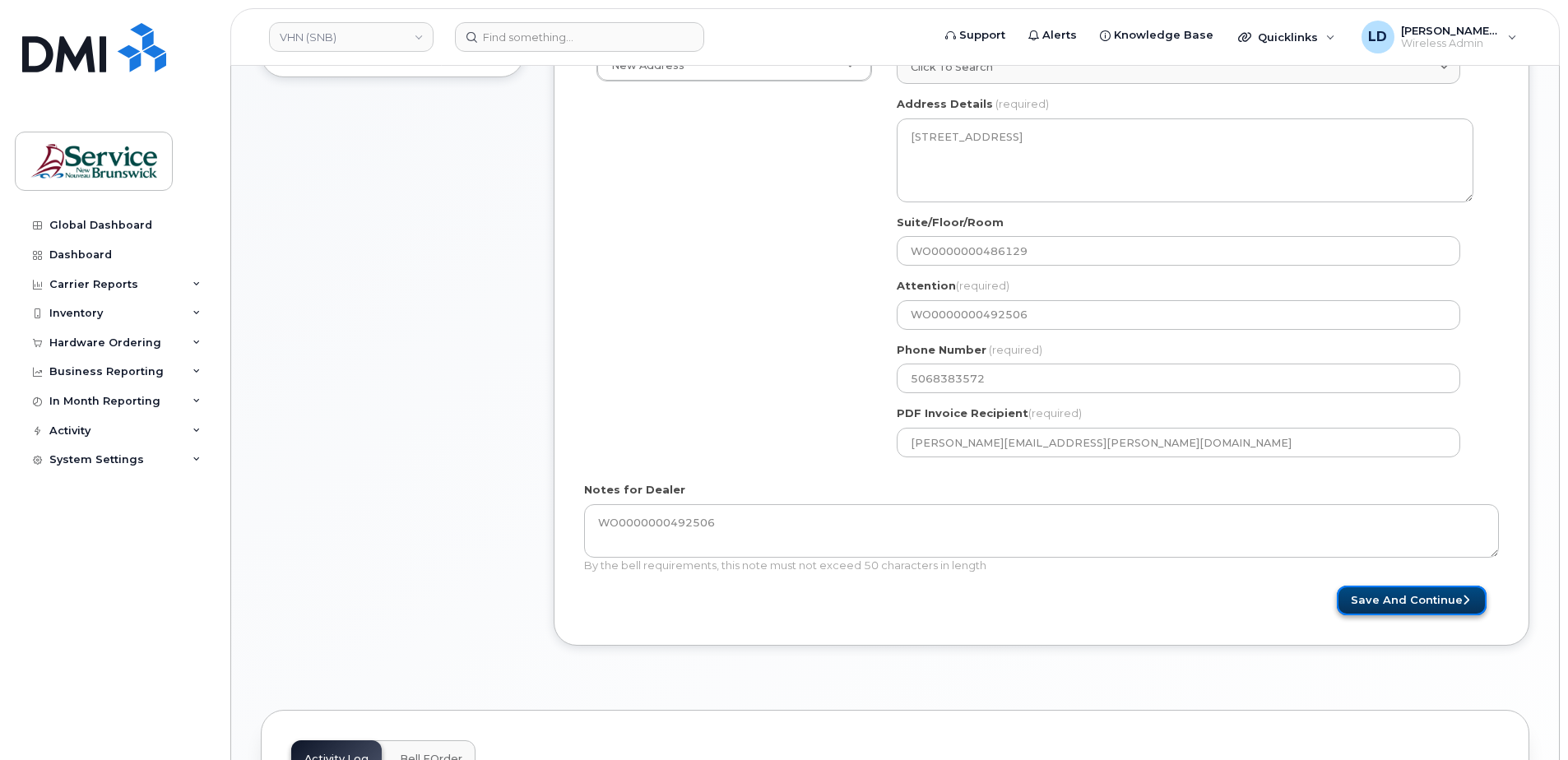
click at [1362, 594] on button "Save and Continue" at bounding box center [1412, 600] width 150 height 31
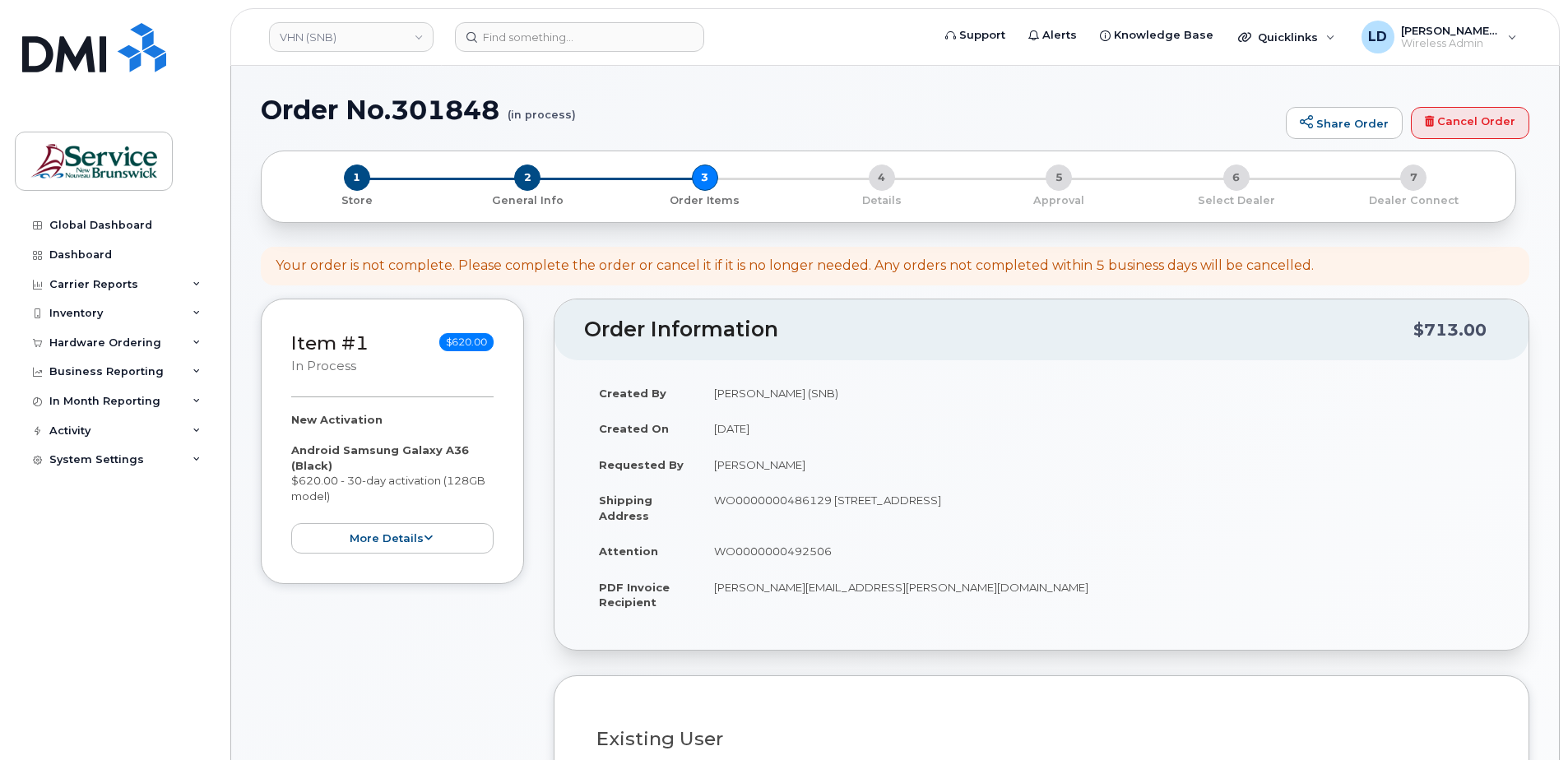
select select
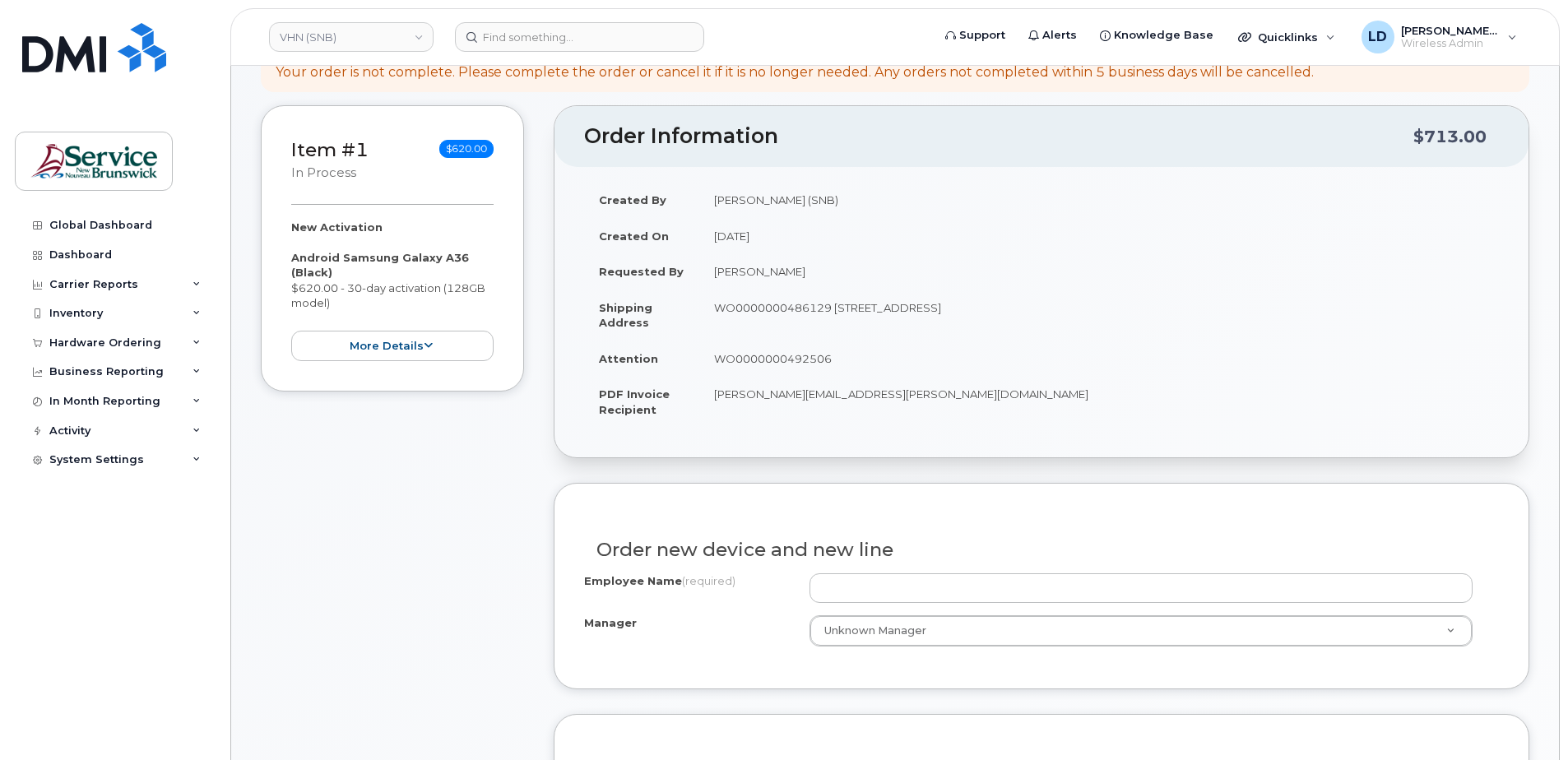
scroll to position [329, 0]
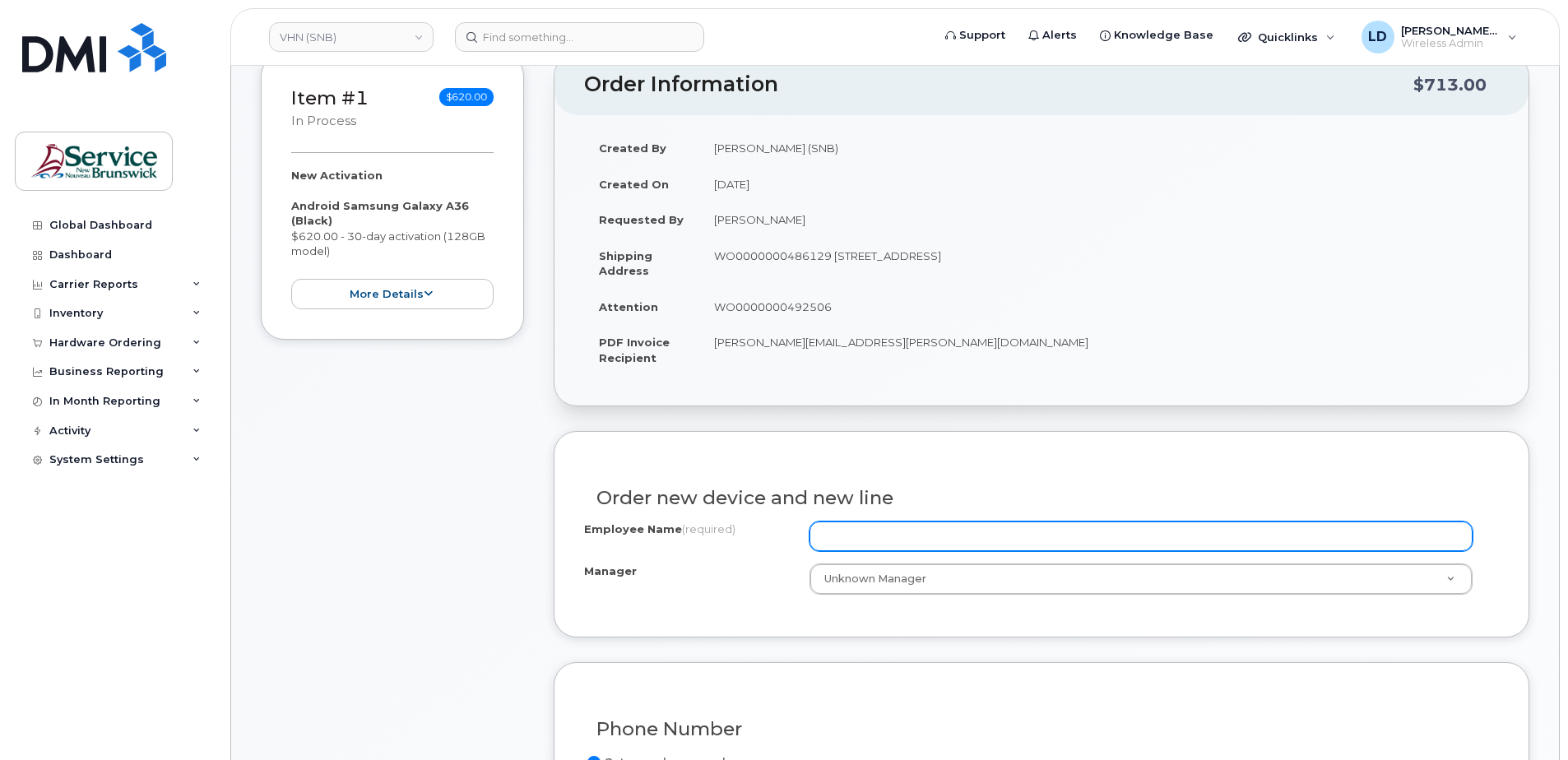
click at [849, 531] on input "Employee Name (required)" at bounding box center [1140, 536] width 663 height 30
paste input "[PERSON_NAME]"
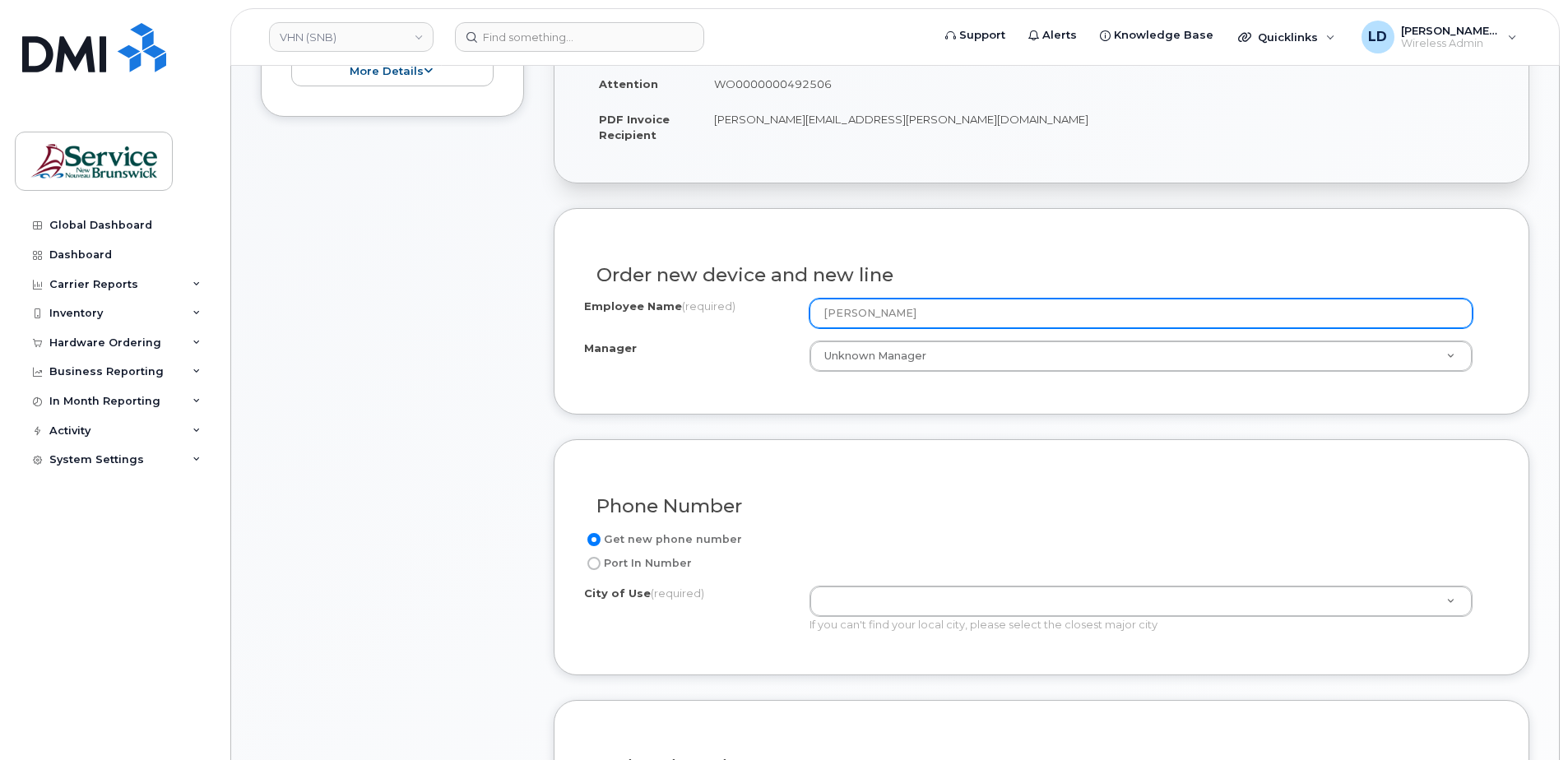
scroll to position [575, 0]
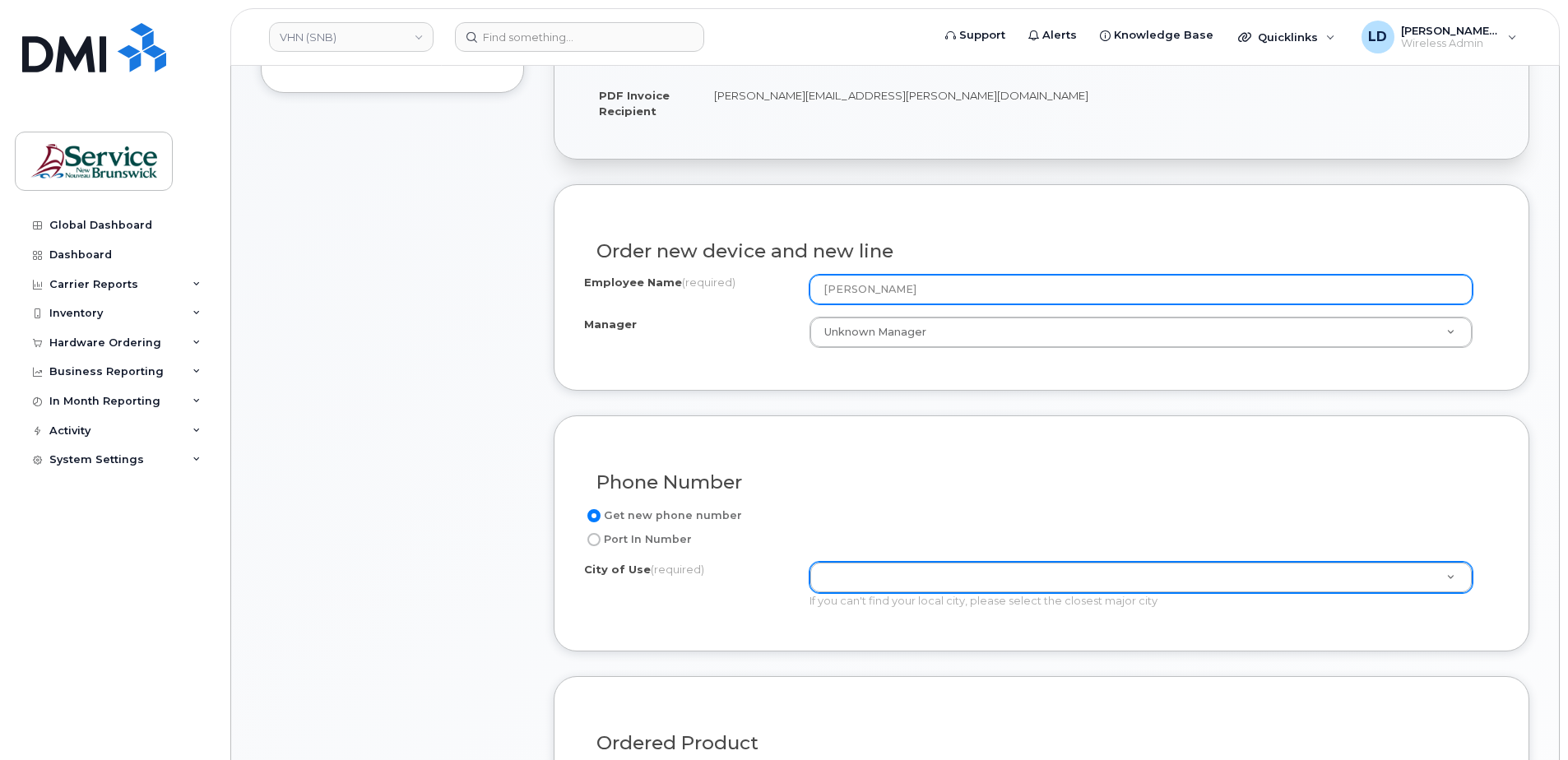
type input "Marilyn Roussel"
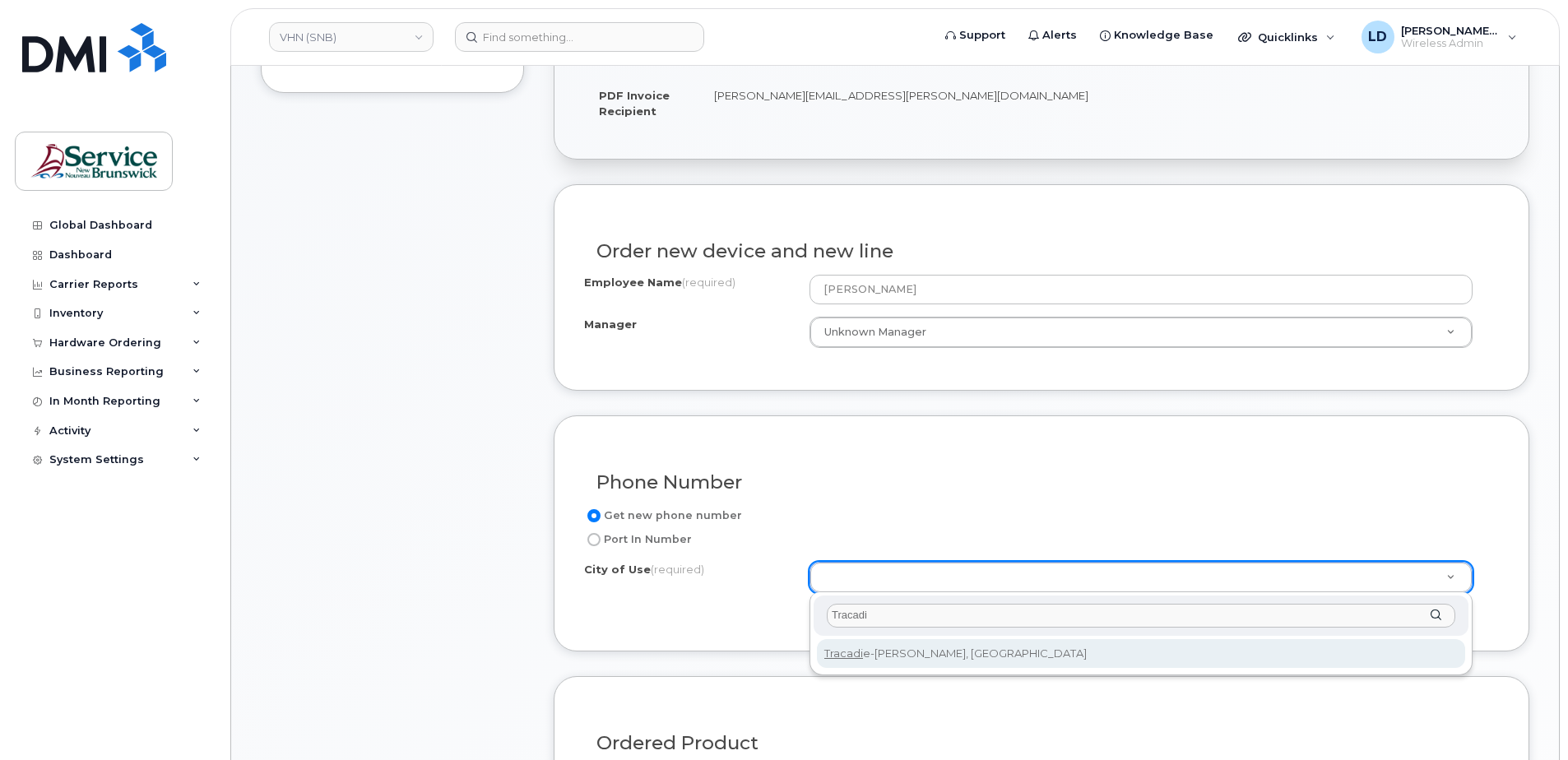
type input "Tracadi"
type input "2179"
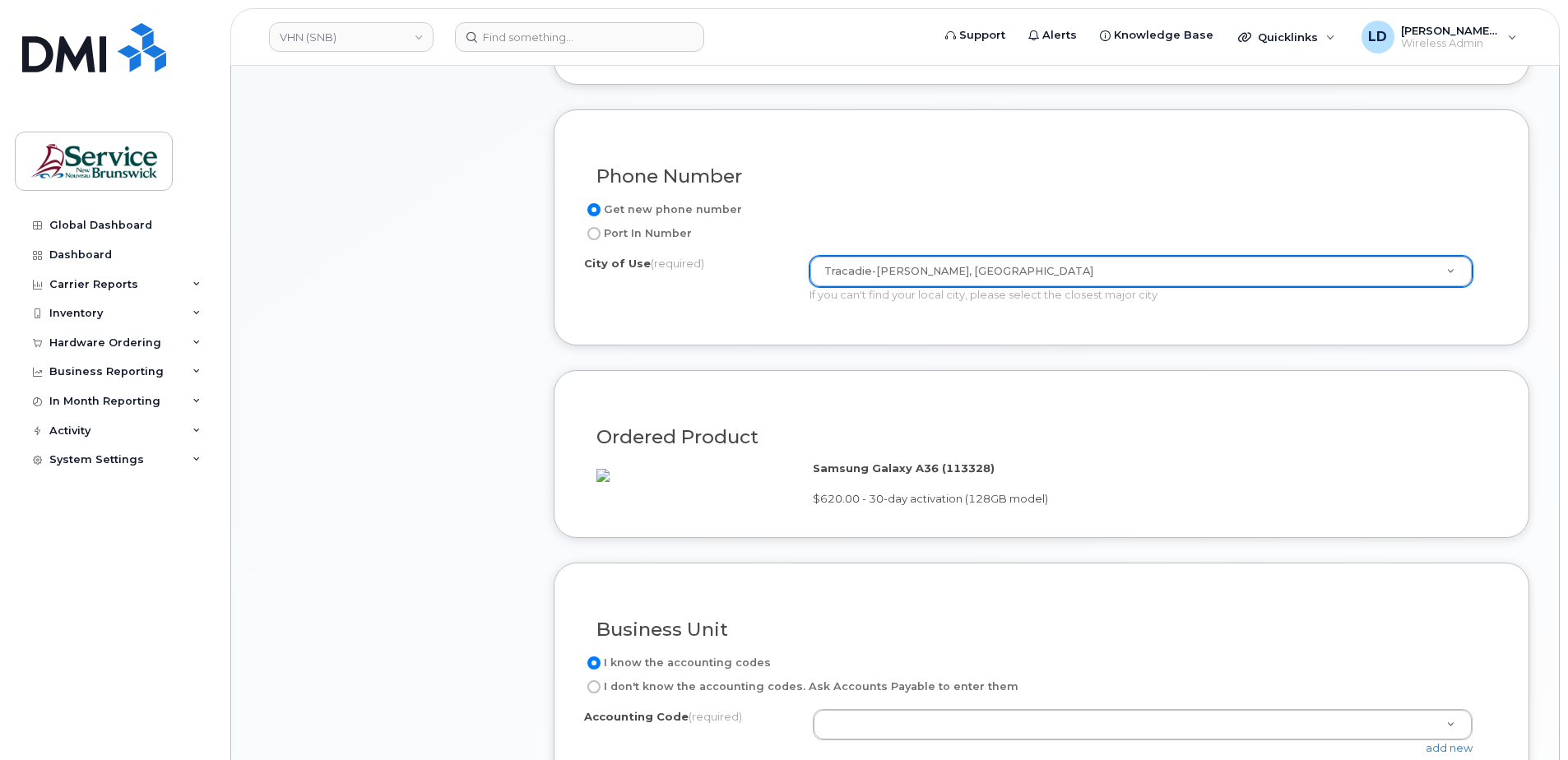
scroll to position [987, 0]
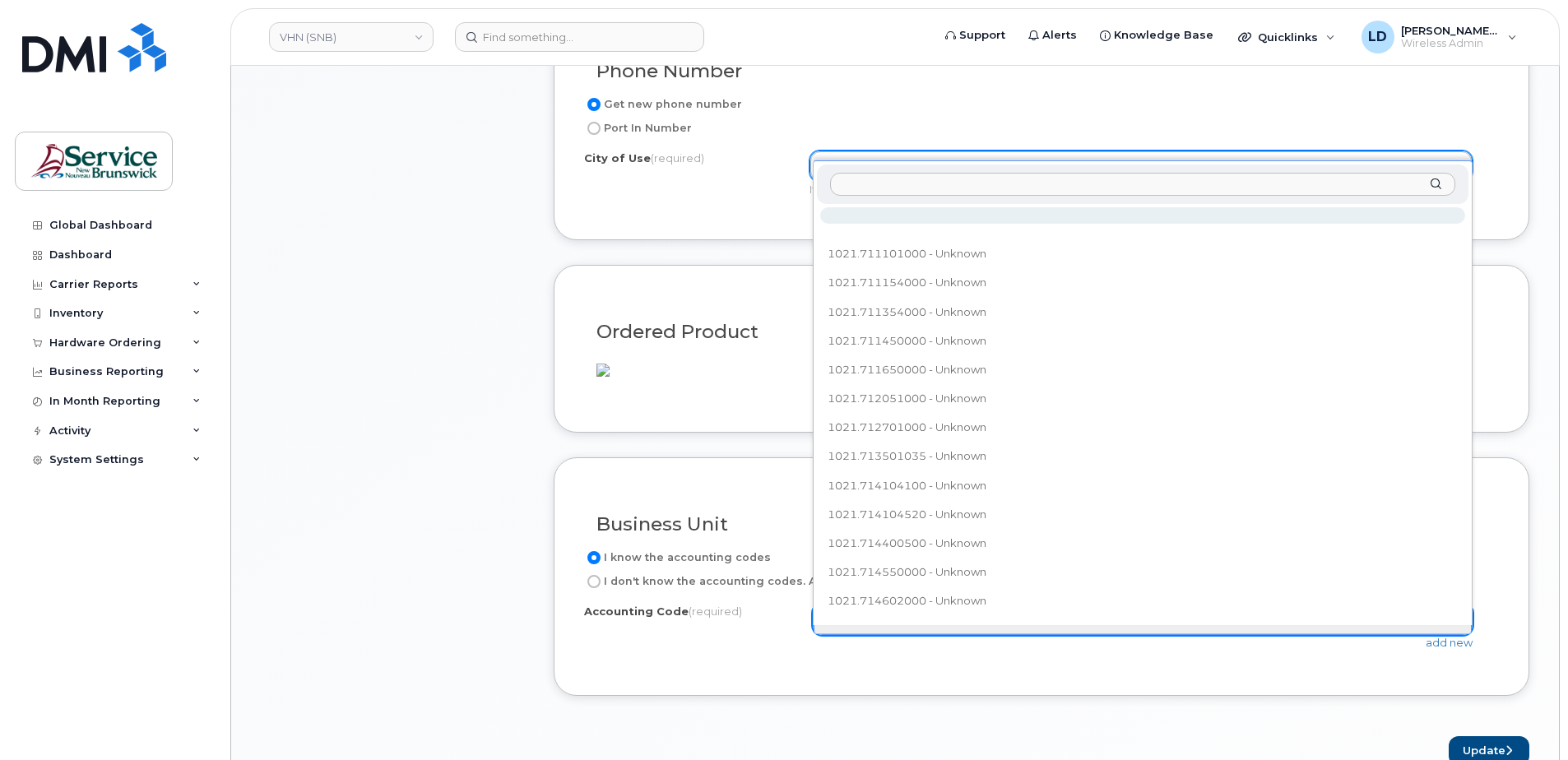
type input "6041.719307000"
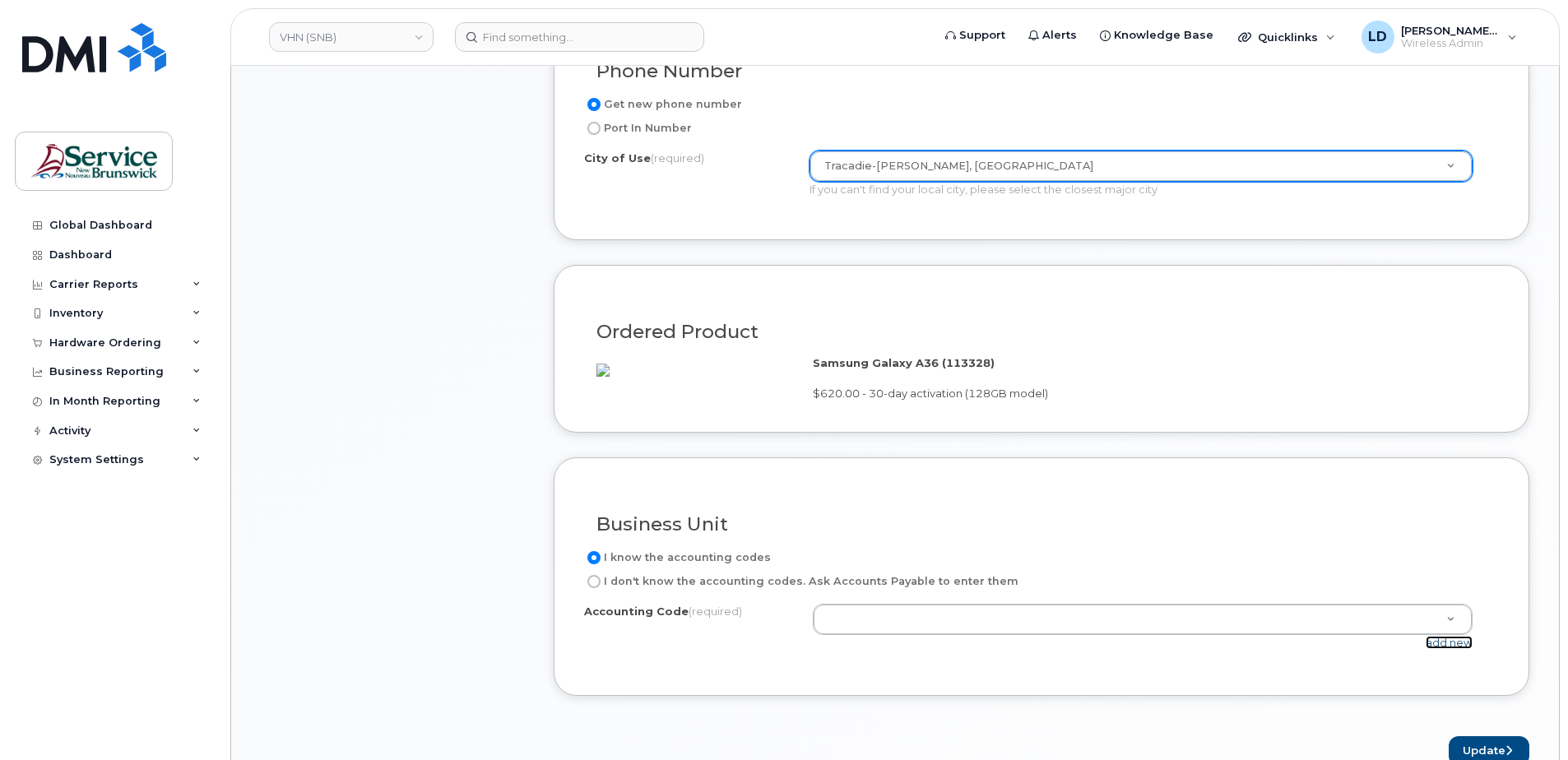
click at [1435, 648] on link "add new" at bounding box center [1449, 642] width 46 height 13
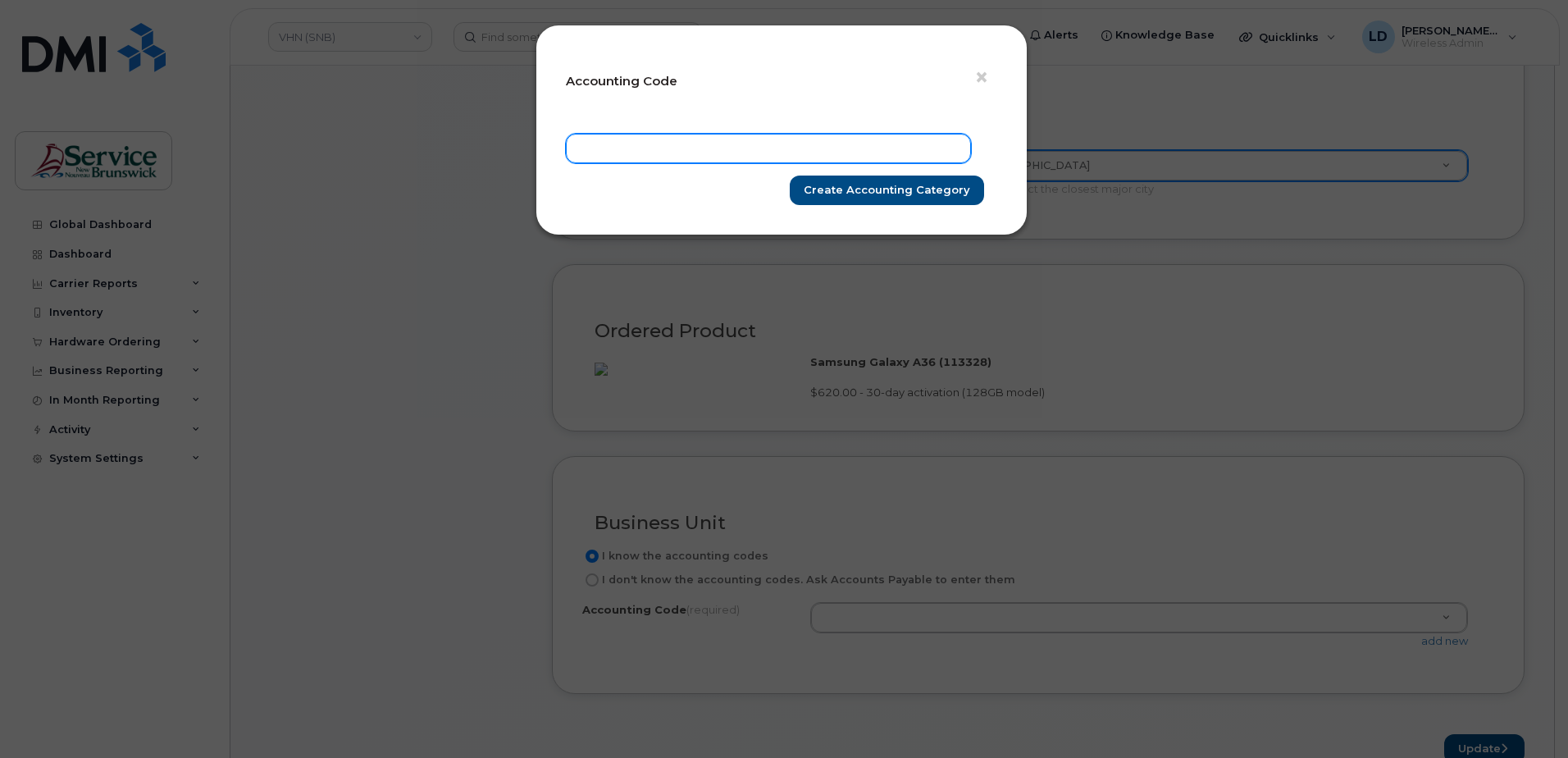
click at [654, 141] on input "text" at bounding box center [769, 149] width 406 height 30
paste input "6041.719307000"
type input "6041.719307000"
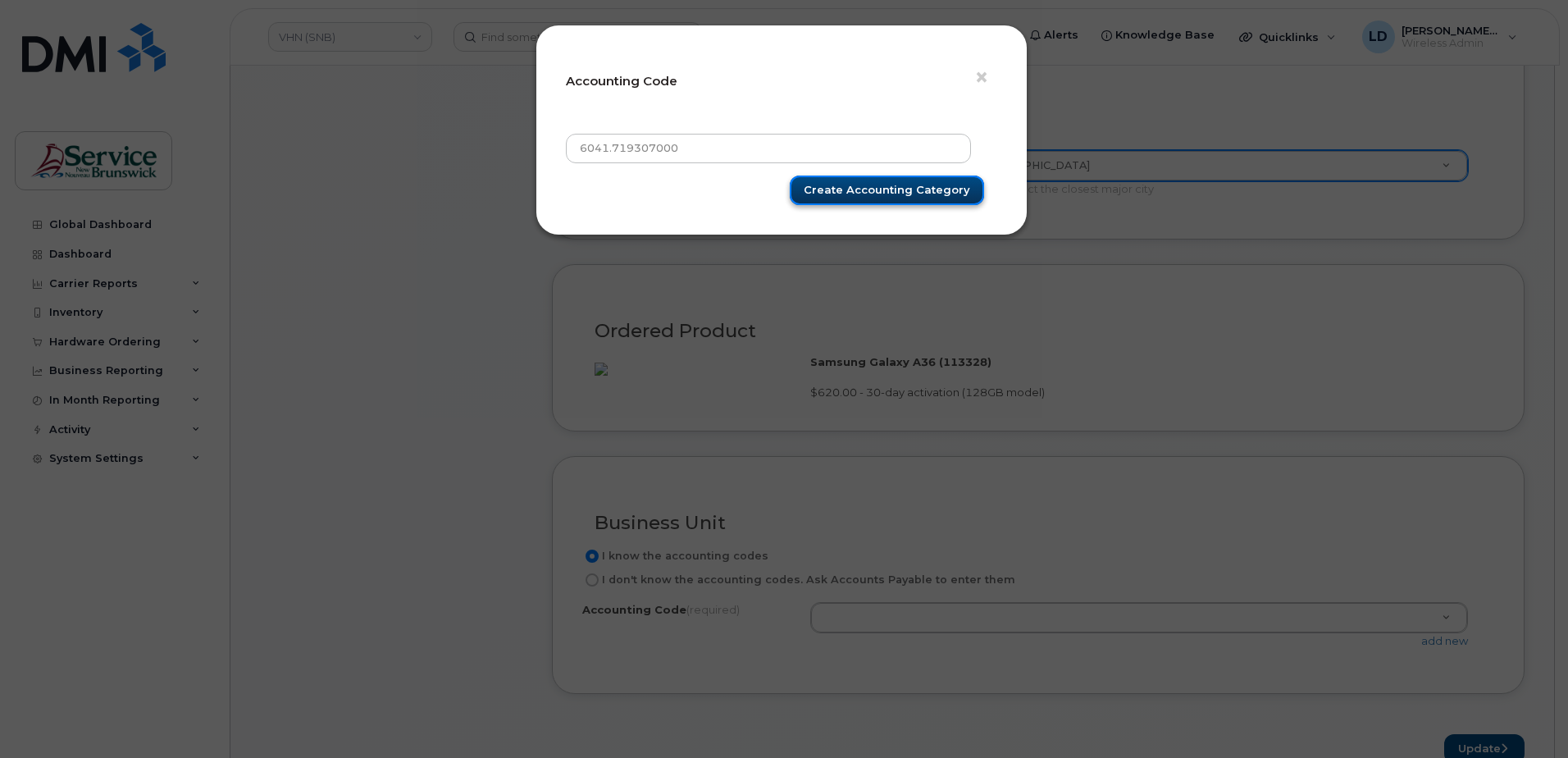
click at [861, 186] on input "Create Accounting category" at bounding box center [886, 190] width 194 height 31
type input "Create Accounting category"
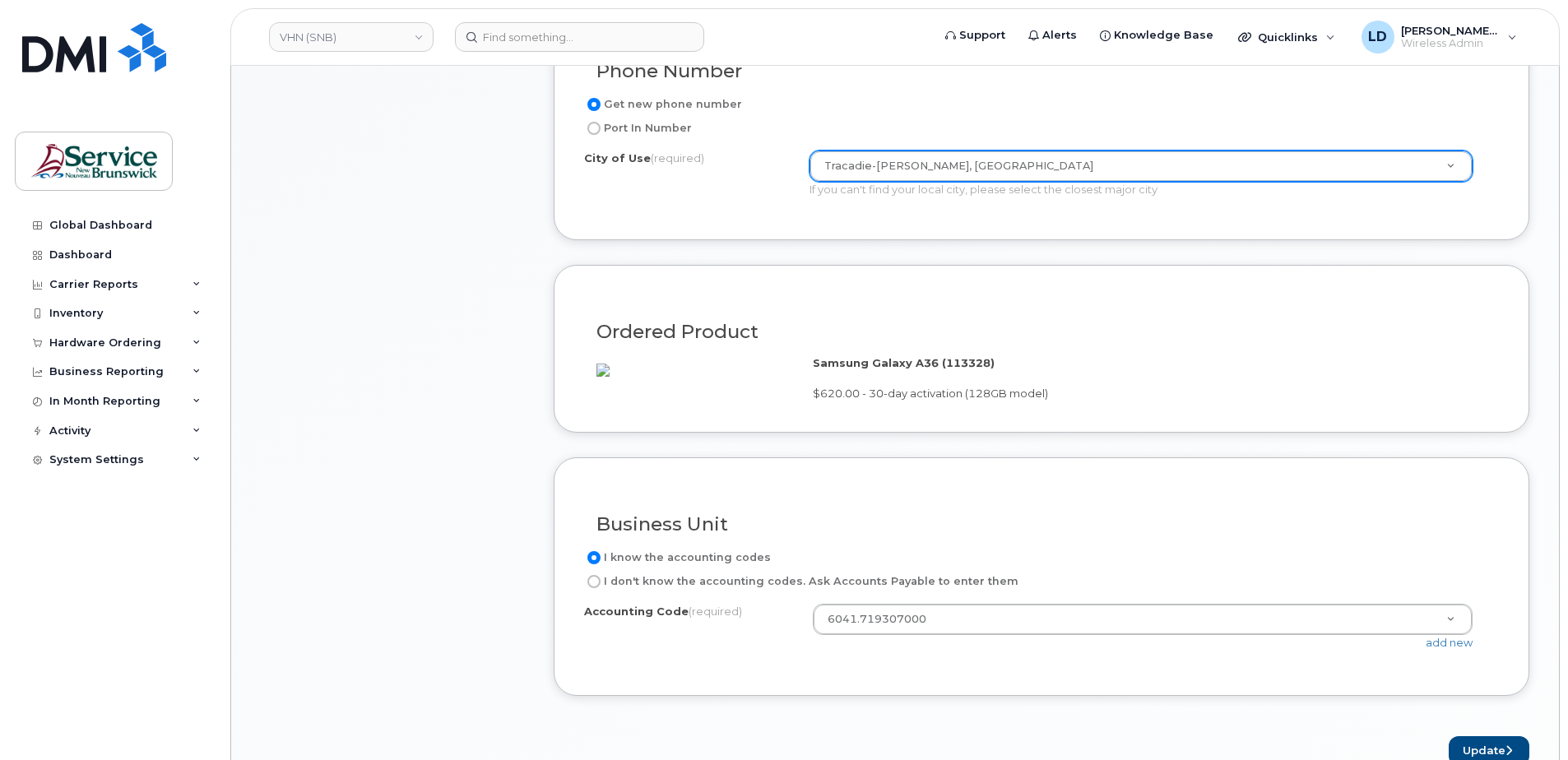
scroll to position [1151, 0]
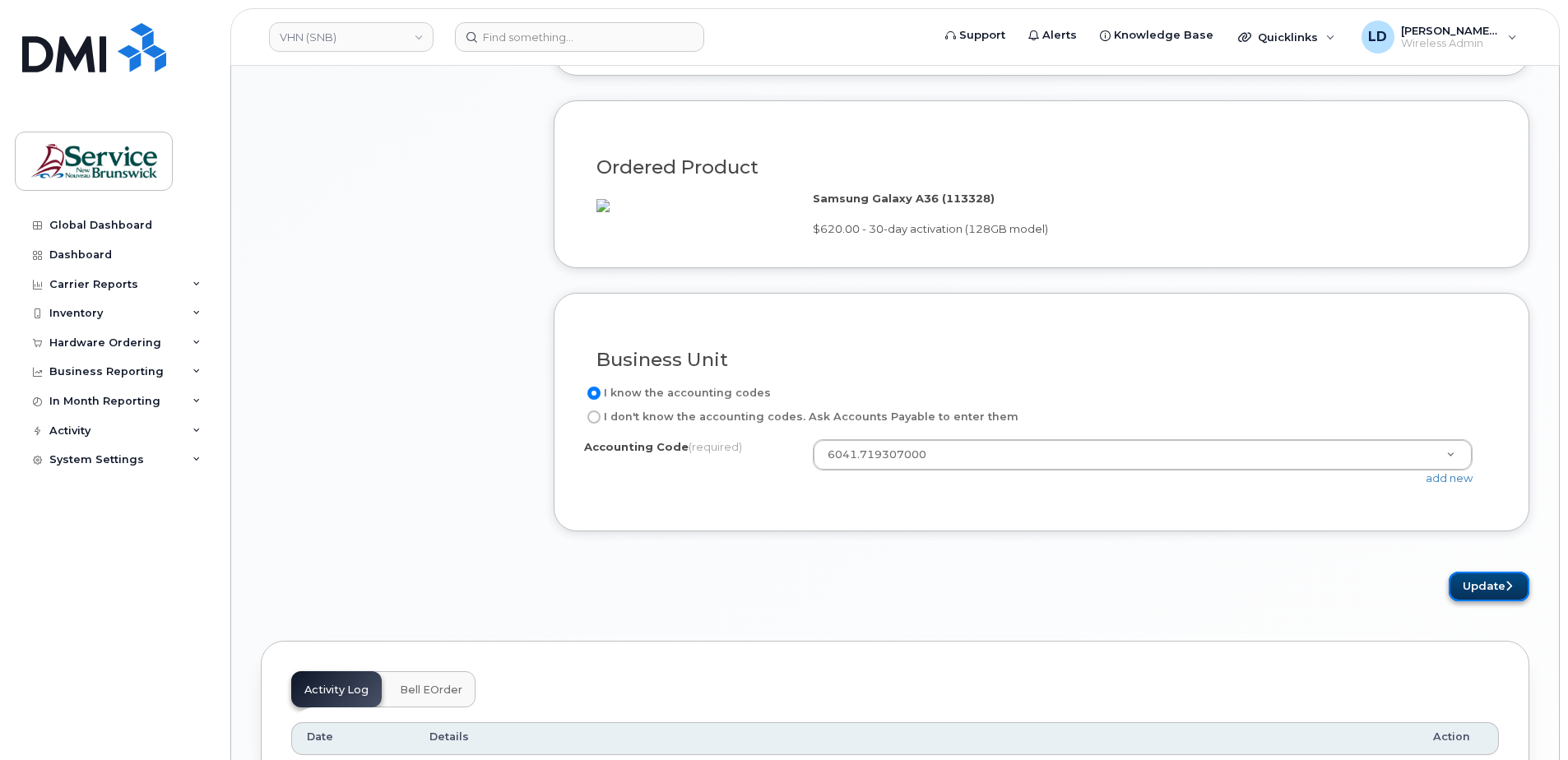
click at [1473, 602] on button "Update" at bounding box center [1489, 586] width 81 height 31
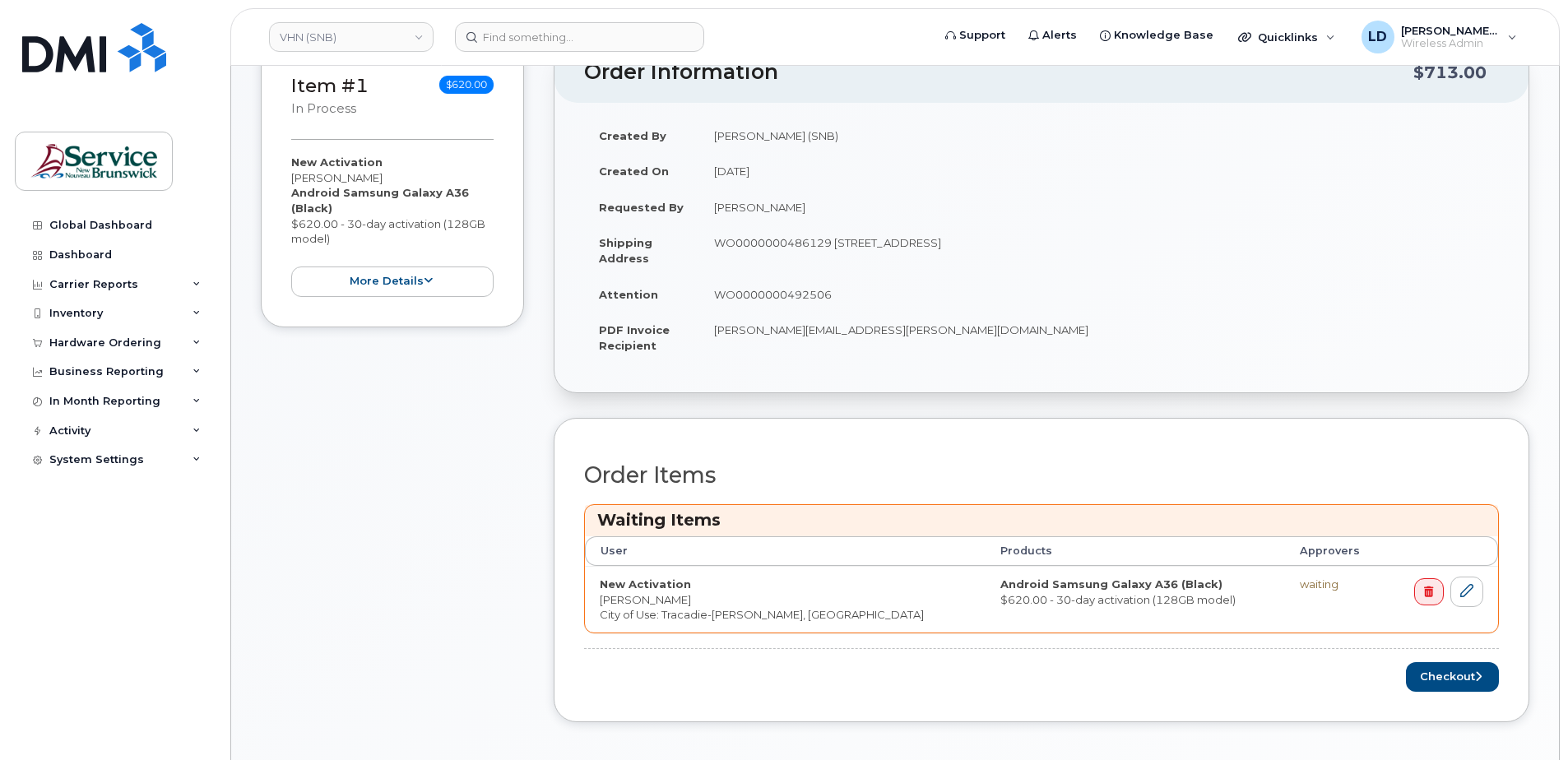
scroll to position [657, 0]
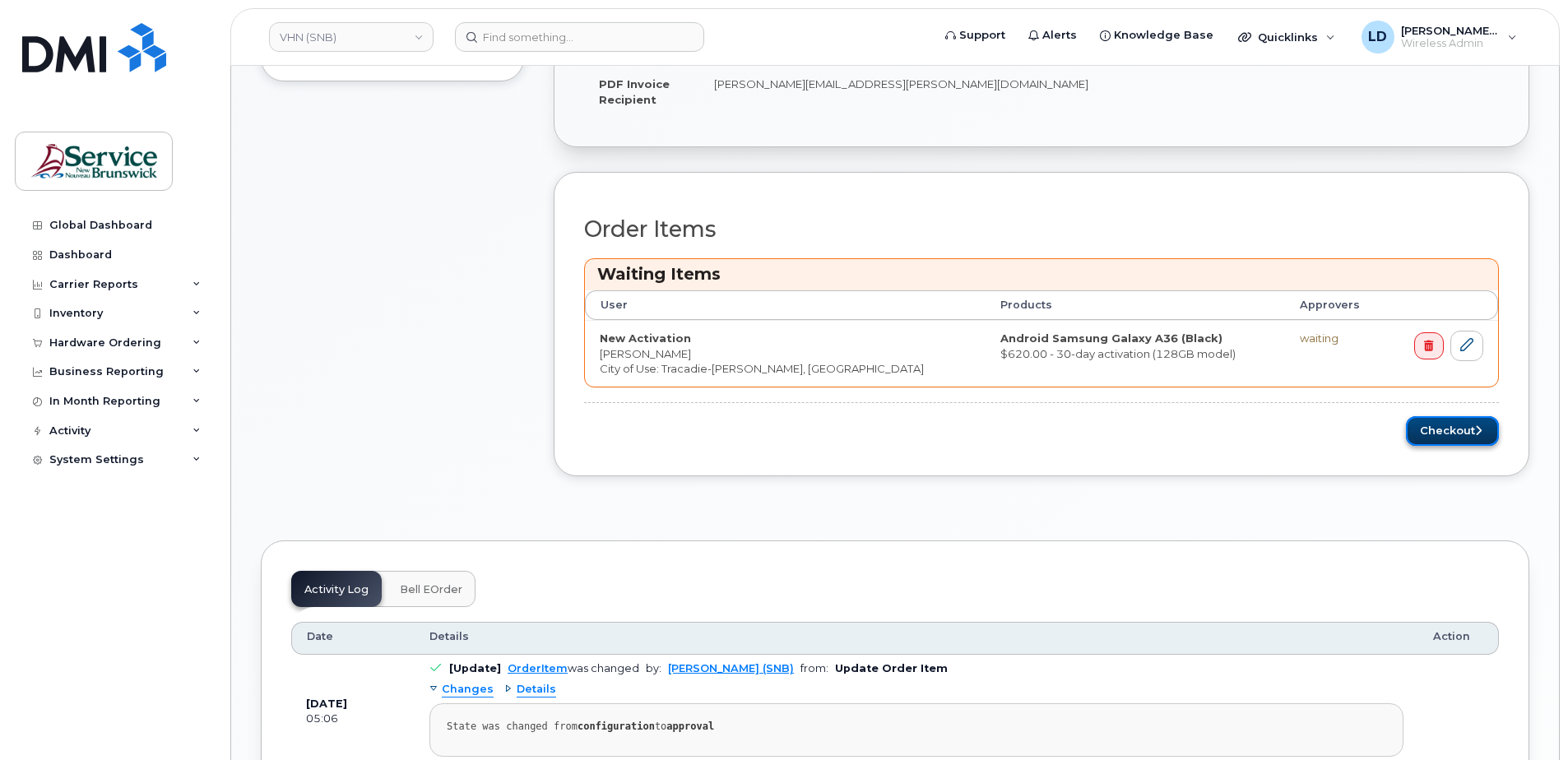
click at [1437, 431] on button "Checkout" at bounding box center [1452, 431] width 93 height 31
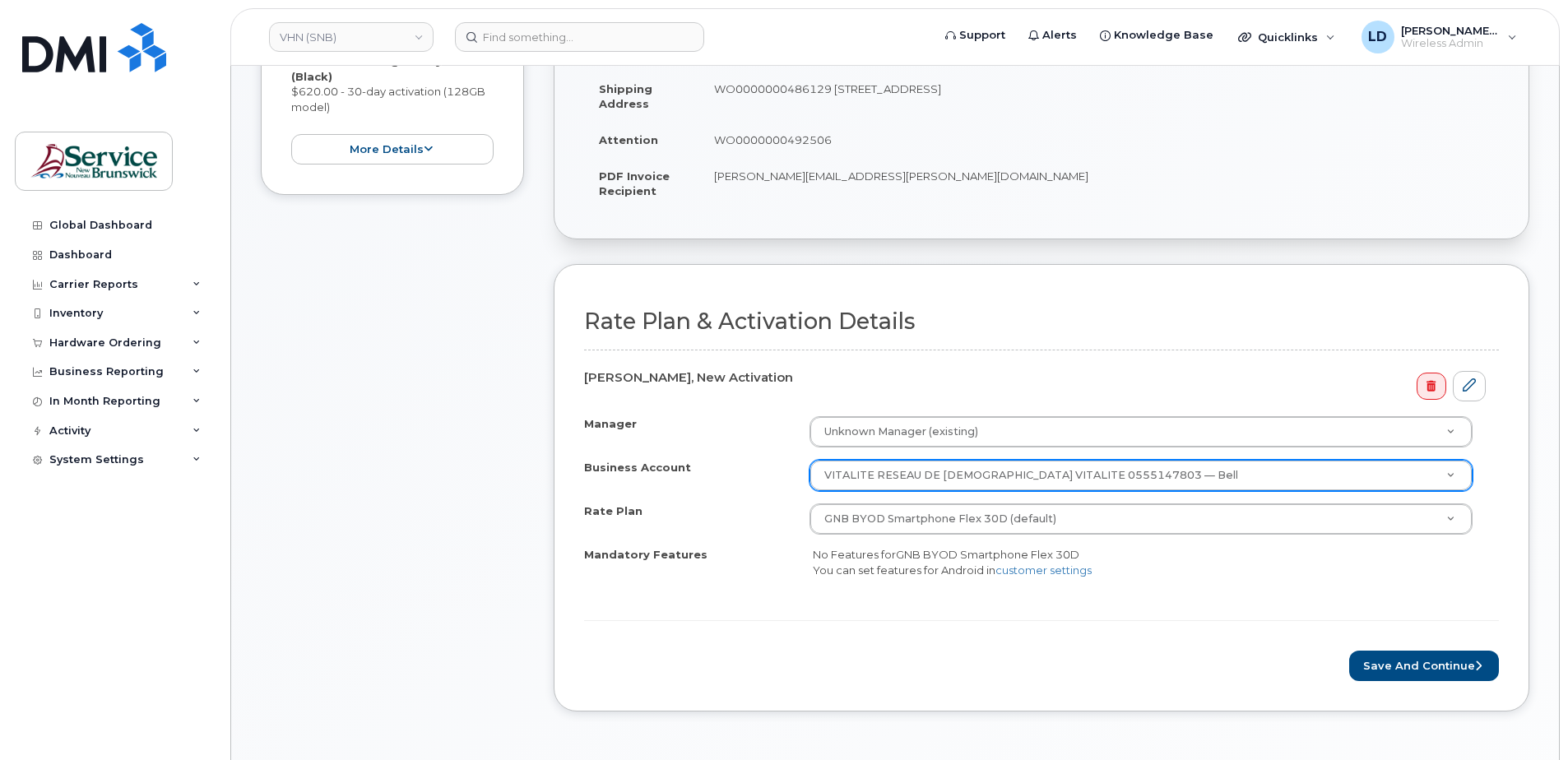
scroll to position [494, 0]
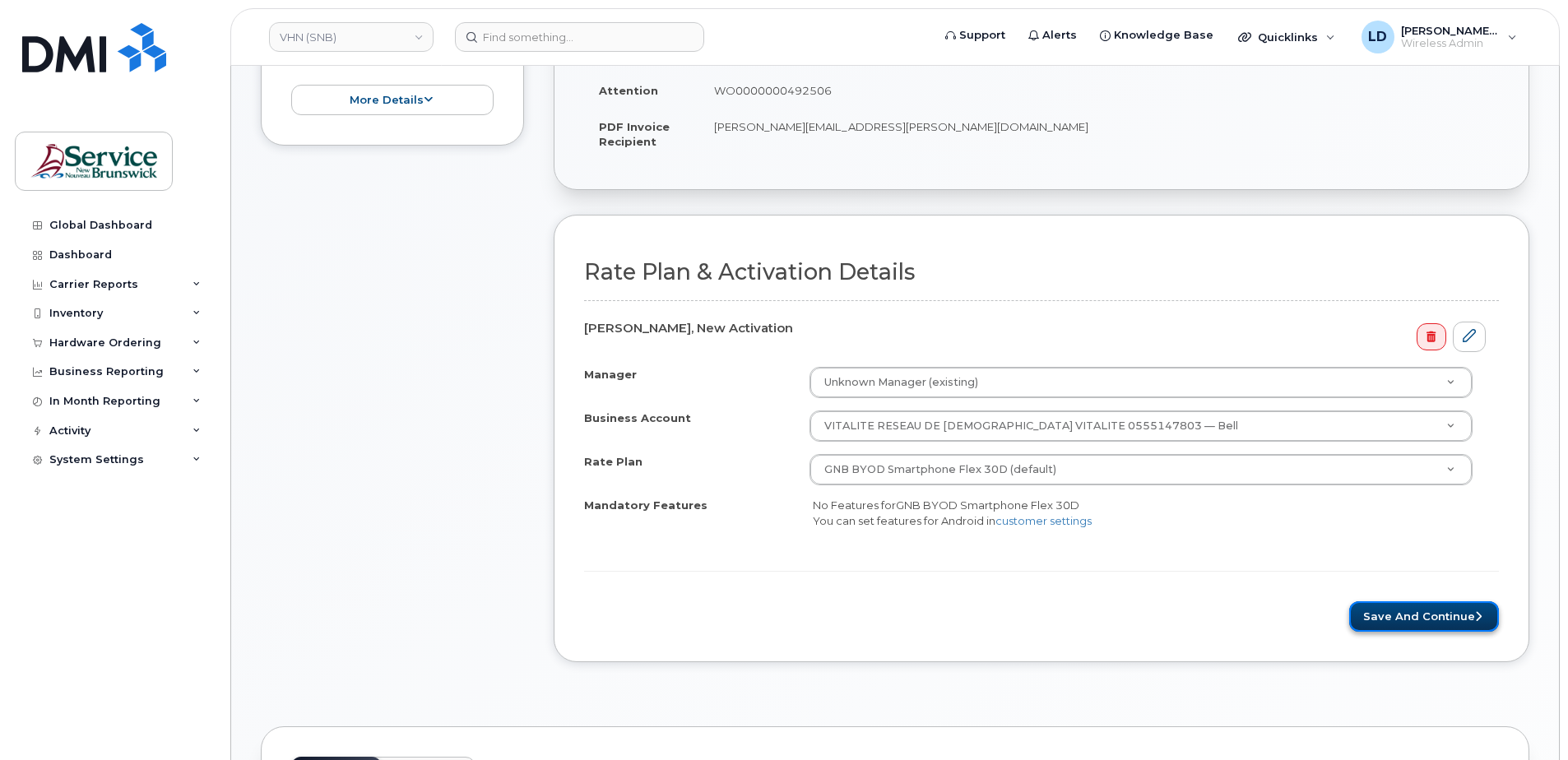
click at [1429, 609] on button "Save and Continue" at bounding box center [1424, 616] width 150 height 31
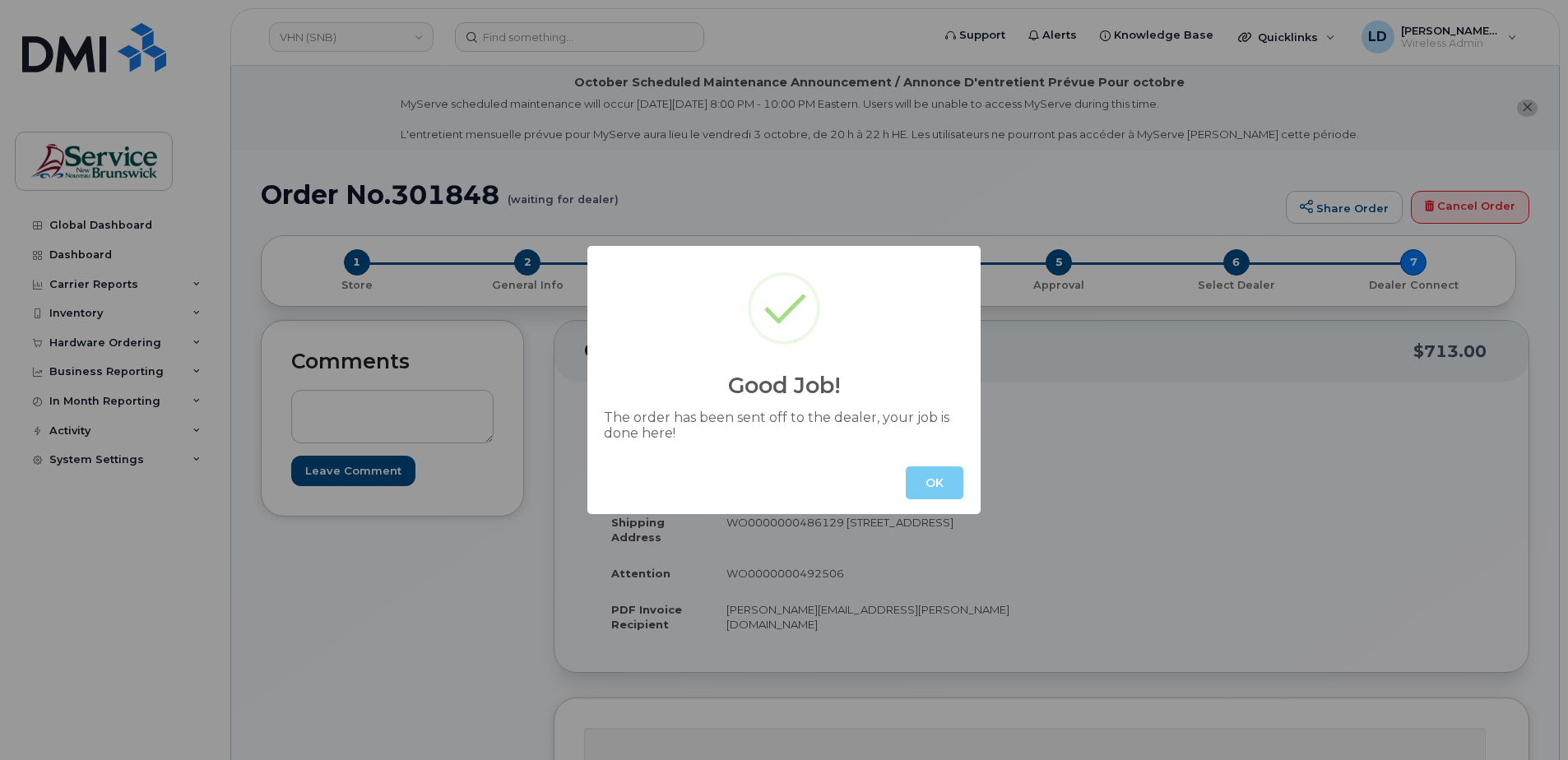
click at [947, 482] on button "OK" at bounding box center [934, 482] width 57 height 33
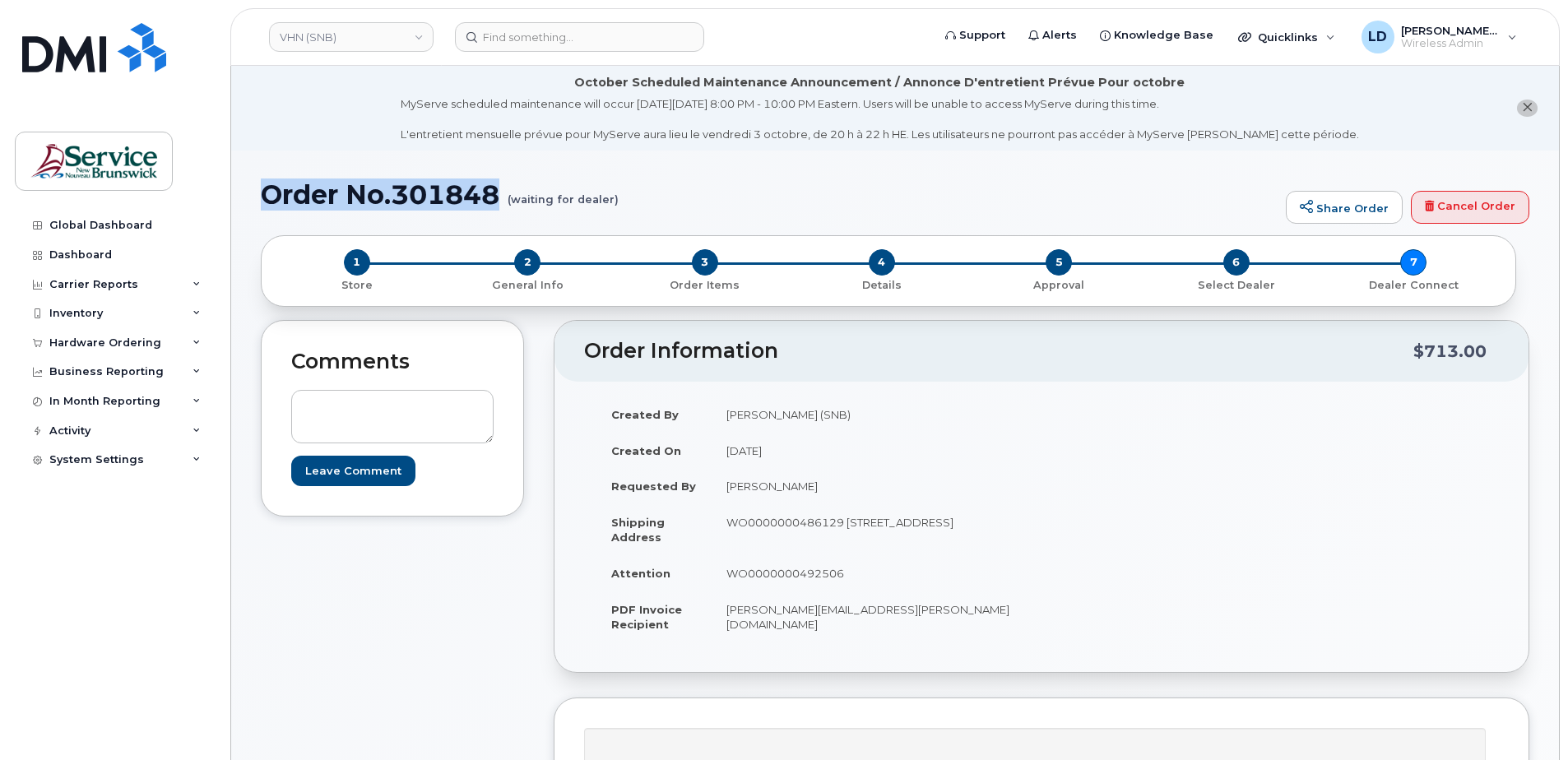
drag, startPoint x: 259, startPoint y: 194, endPoint x: 506, endPoint y: 199, distance: 247.1
drag, startPoint x: 506, startPoint y: 199, endPoint x: 466, endPoint y: 192, distance: 40.6
copy h1 "Order No.301848"
